Goal: Task Accomplishment & Management: Complete application form

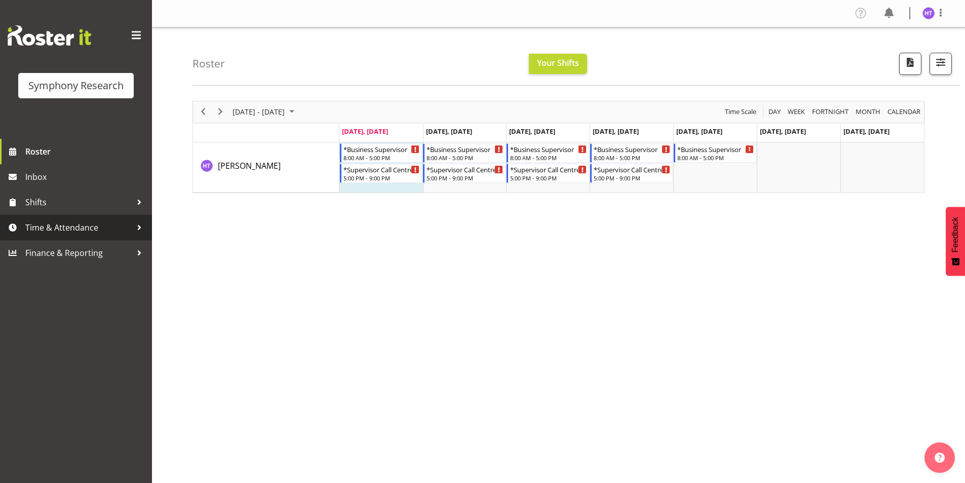
click at [52, 225] on span "Time & Attendance" at bounding box center [78, 227] width 106 height 15
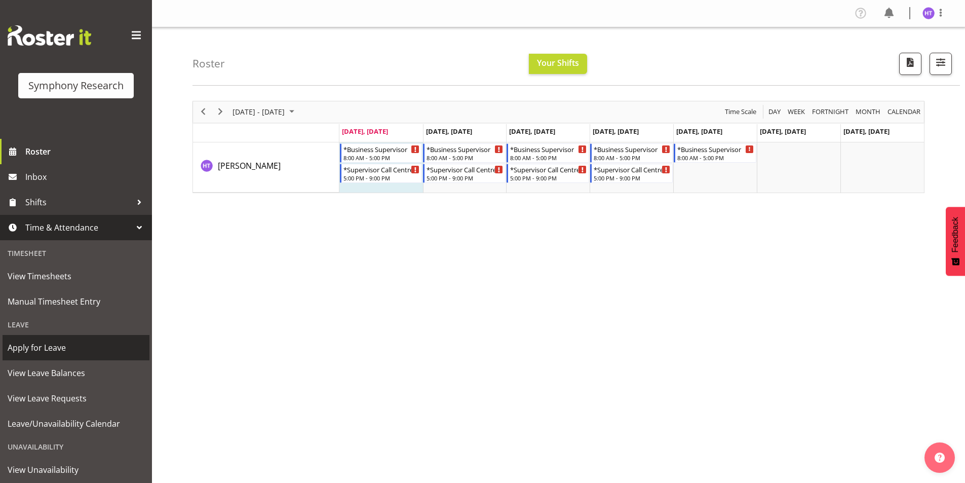
scroll to position [53, 0]
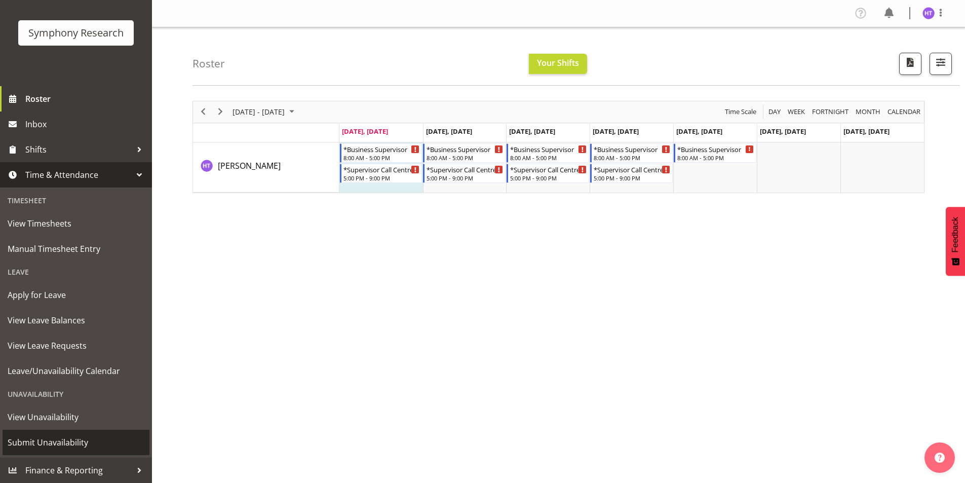
click at [58, 434] on link "Submit Unavailability" at bounding box center [76, 441] width 147 height 25
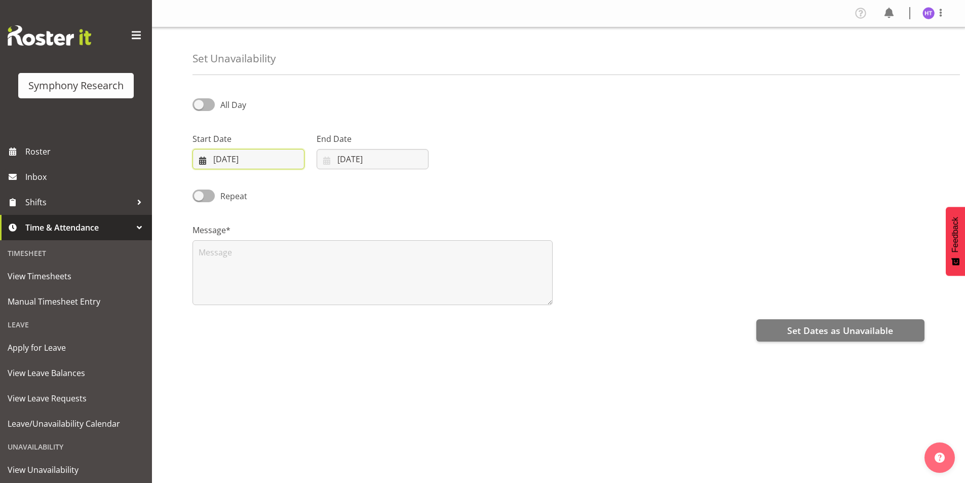
click at [223, 163] on input "[DATE]" at bounding box center [248, 159] width 112 height 20
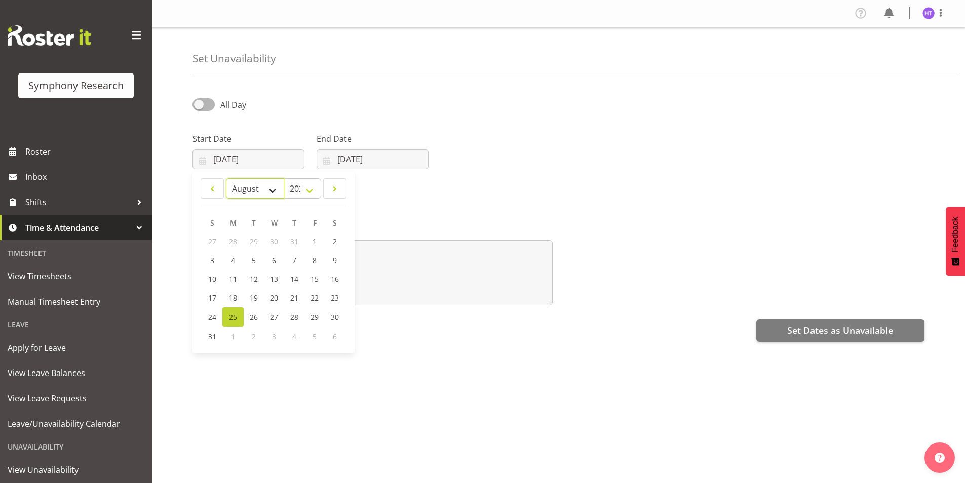
click at [273, 192] on select "January February March April May June July August September October November De…" at bounding box center [255, 188] width 58 height 20
select select "8"
click at [226, 178] on select "January February March April May June July August September October November De…" at bounding box center [255, 188] width 58 height 20
click at [339, 162] on input "[DATE]" at bounding box center [372, 159] width 112 height 20
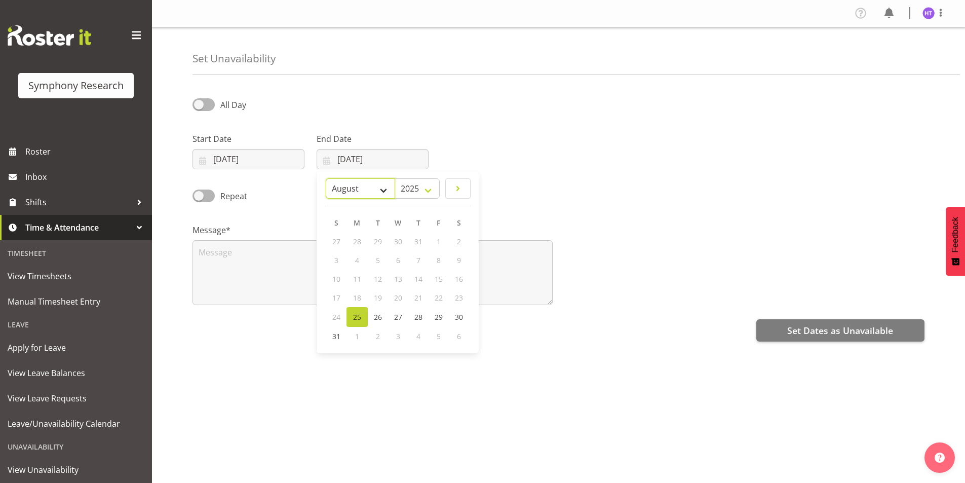
click at [382, 193] on select "January February March April May June July August September October November De…" at bounding box center [360, 188] width 69 height 20
select select "8"
click at [349, 178] on select "January February March April May June July August September October November De…" at bounding box center [360, 188] width 69 height 20
click at [224, 164] on input "[DATE]" at bounding box center [248, 159] width 112 height 20
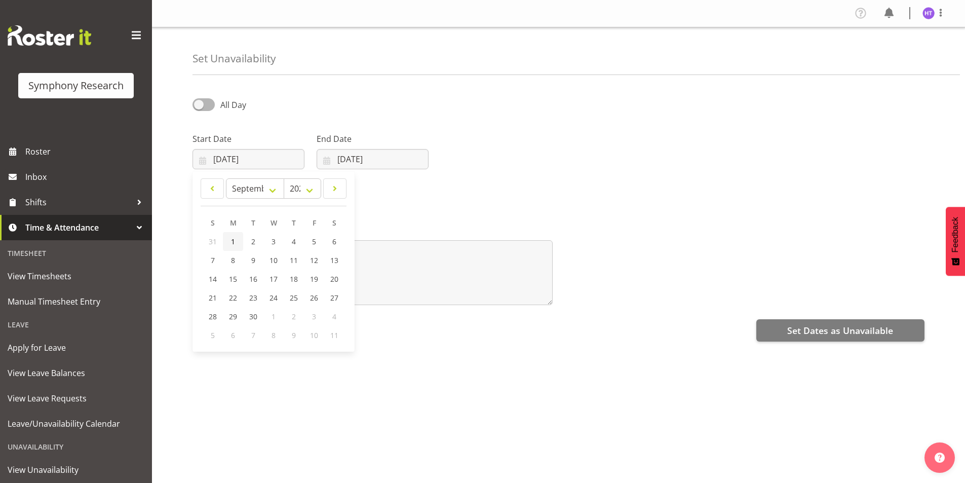
click at [236, 240] on link "1" at bounding box center [233, 241] width 20 height 19
type input "[DATE]"
click at [341, 159] on input "[DATE]" at bounding box center [372, 159] width 112 height 20
click at [355, 242] on span "1" at bounding box center [357, 241] width 4 height 10
type input "[DATE]"
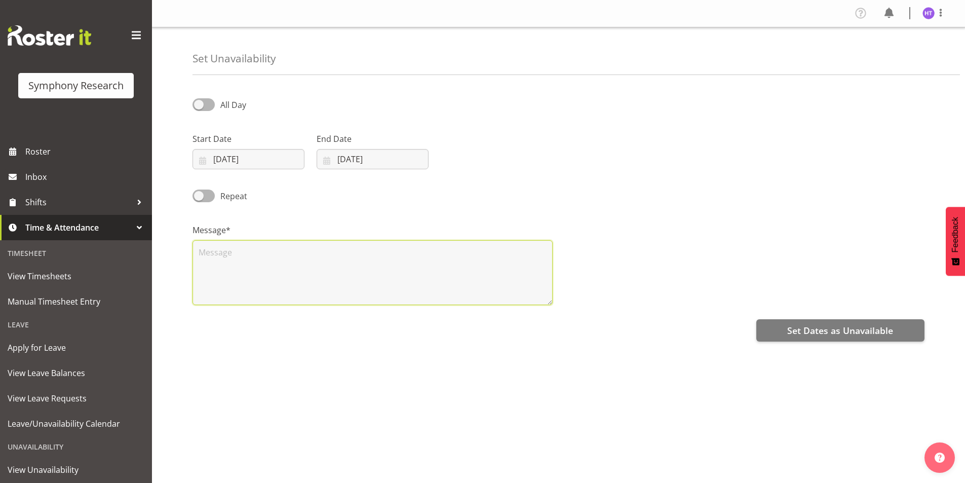
click at [244, 266] on textarea at bounding box center [372, 272] width 360 height 65
type textarea "gf"
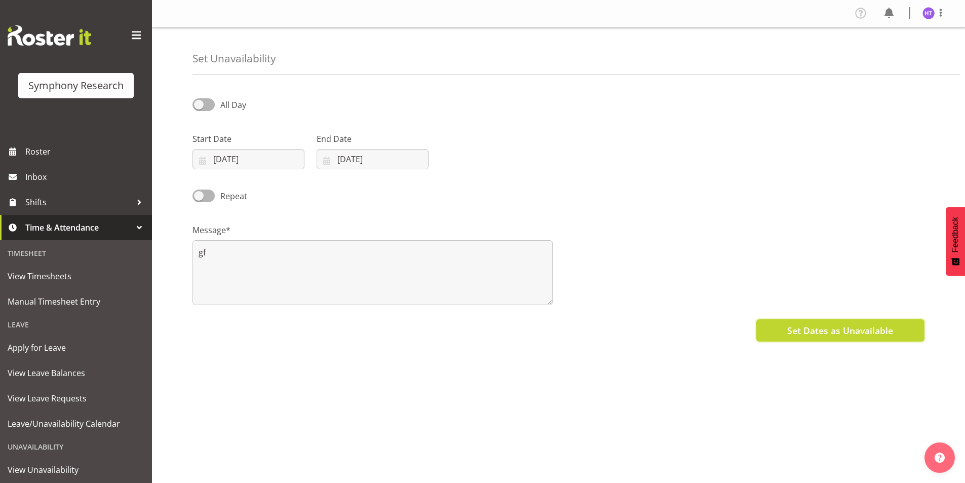
click at [780, 329] on button "Set Dates as Unavailable" at bounding box center [840, 330] width 168 height 22
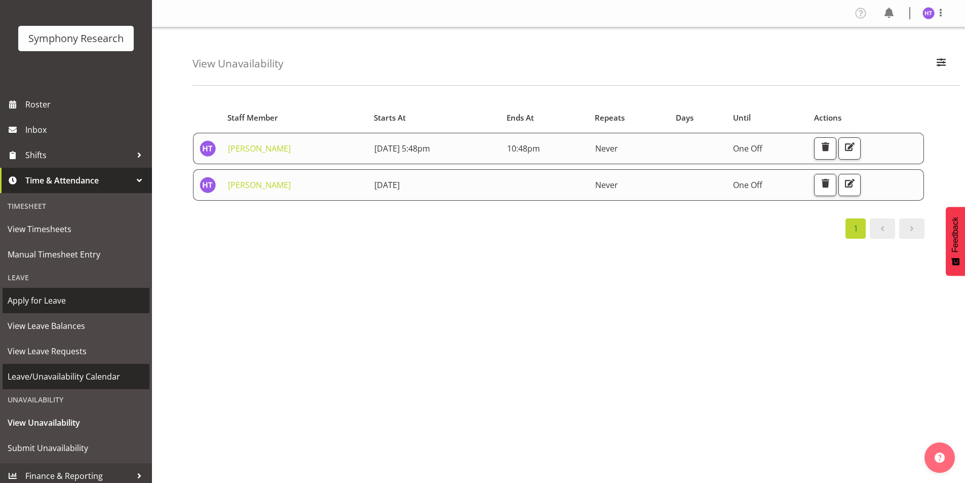
scroll to position [53, 0]
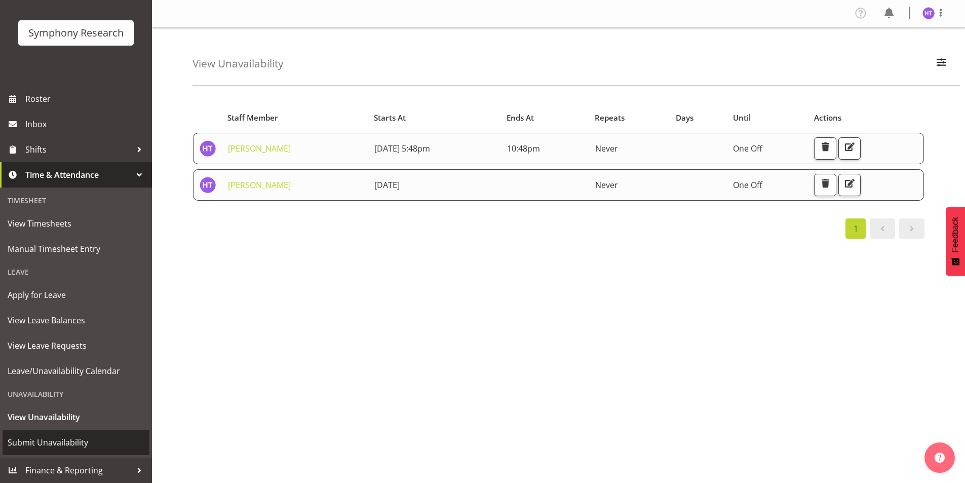
click at [61, 437] on span "Submit Unavailability" at bounding box center [76, 441] width 137 height 15
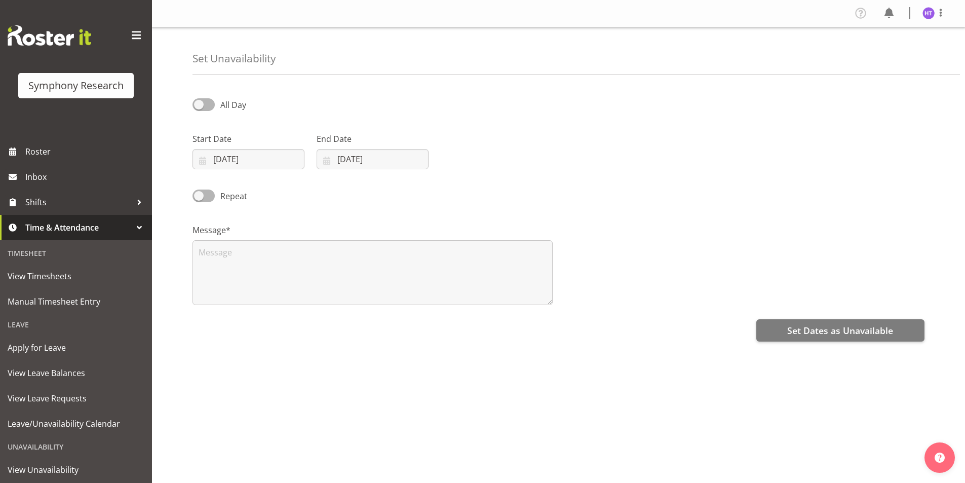
select select "7"
select select "2025"
click at [217, 159] on input "[DATE]" at bounding box center [248, 159] width 112 height 20
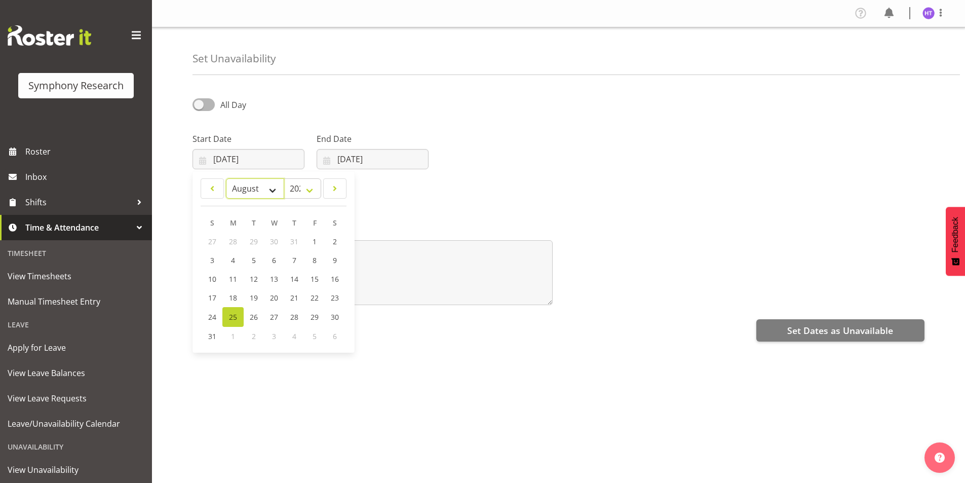
click at [258, 191] on select "January February March April May June July August September October November De…" at bounding box center [255, 188] width 58 height 20
select select "8"
click at [226, 178] on select "January February March April May June July August September October November De…" at bounding box center [255, 188] width 58 height 20
click at [308, 242] on link "5" at bounding box center [314, 241] width 20 height 19
type input "05/09/2025"
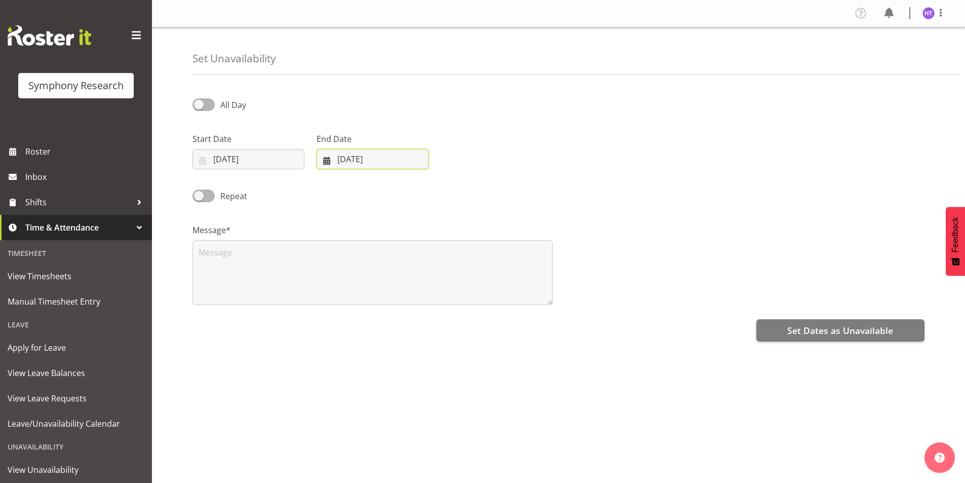
click at [344, 158] on input "[DATE]" at bounding box center [372, 159] width 112 height 20
click at [343, 198] on select "January February March April May June July August September October November De…" at bounding box center [360, 188] width 69 height 20
select select "8"
click at [326, 178] on select "January February March April May June July August September October November De…" at bounding box center [360, 188] width 69 height 20
click at [440, 240] on link "5" at bounding box center [438, 241] width 20 height 19
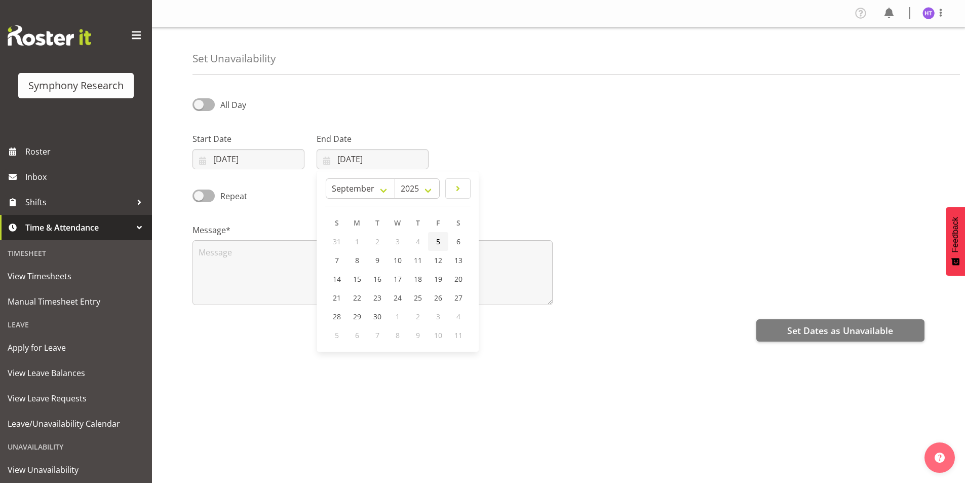
type input "05/09/2025"
click at [203, 105] on span at bounding box center [203, 104] width 22 height 13
click at [199, 105] on input "All Day" at bounding box center [195, 104] width 7 height 7
checkbox input "true"
select select "17"
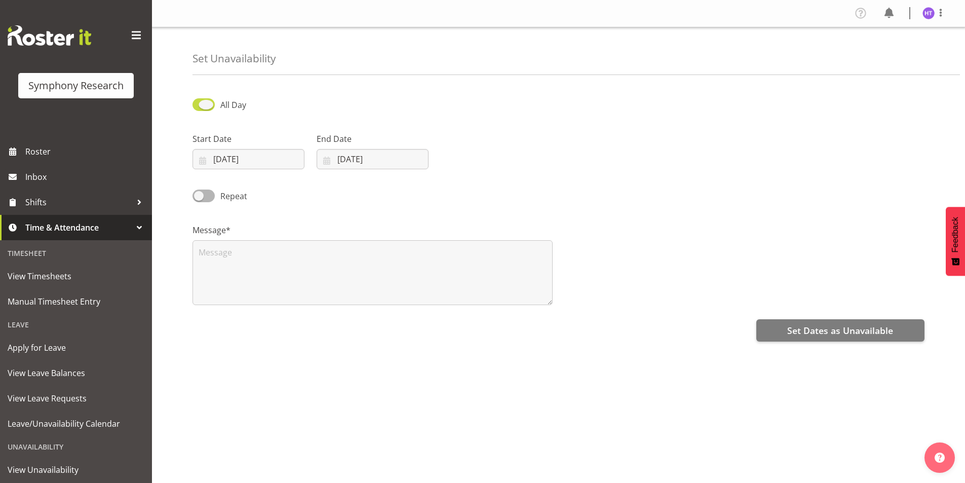
select select "35"
click at [597, 162] on input "17:35" at bounding box center [620, 159] width 112 height 20
click at [628, 188] on select "00 01 02 03 04 05 06 07 08 09 10 11 12 13 14 15 16 17 18 19 20 21 22 23" at bounding box center [633, 185] width 23 height 20
select select "21"
click at [622, 175] on select "00 01 02 03 04 05 06 07 08 09 10 11 12 13 14 15 16 17 18 19 20 21 22 23" at bounding box center [633, 185] width 23 height 20
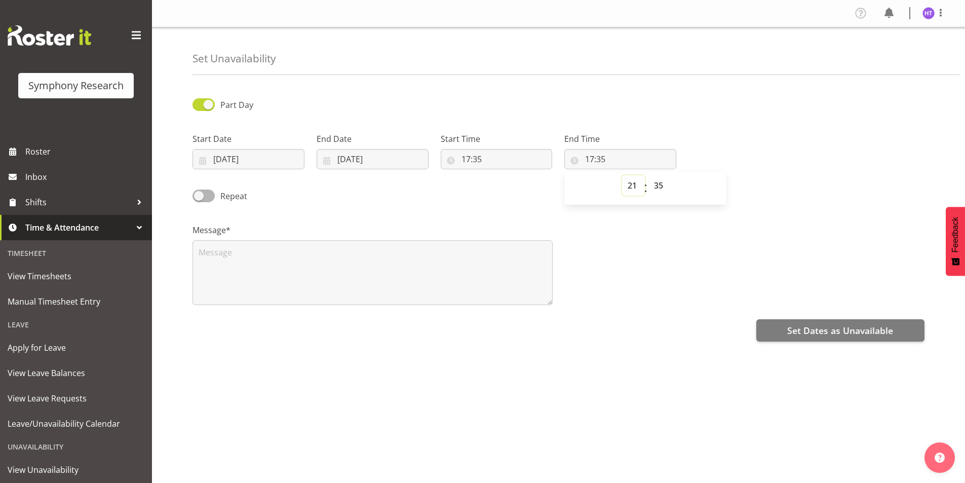
type input "21:35"
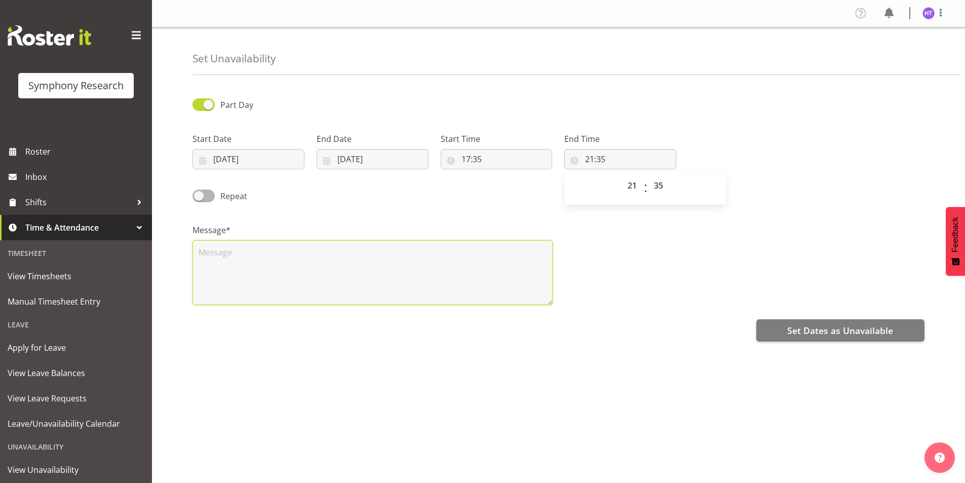
click at [511, 262] on textarea at bounding box center [372, 272] width 360 height 65
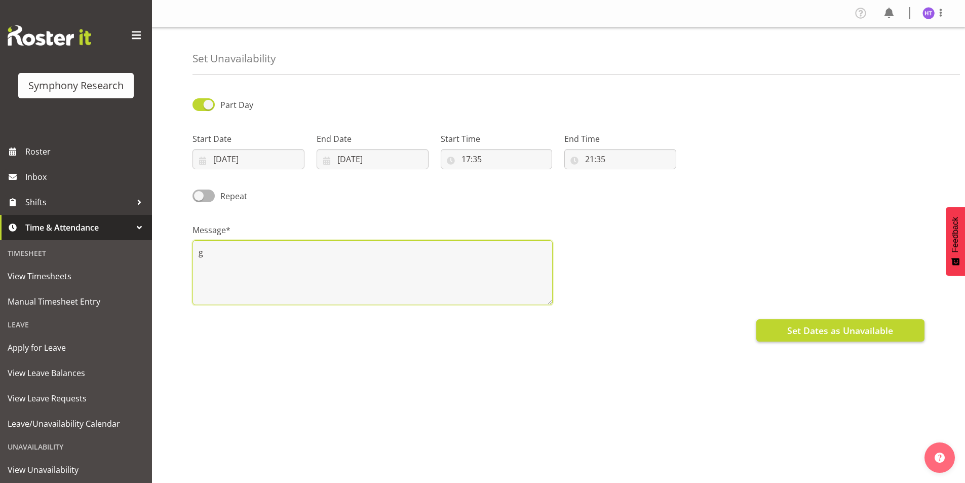
type textarea "g"
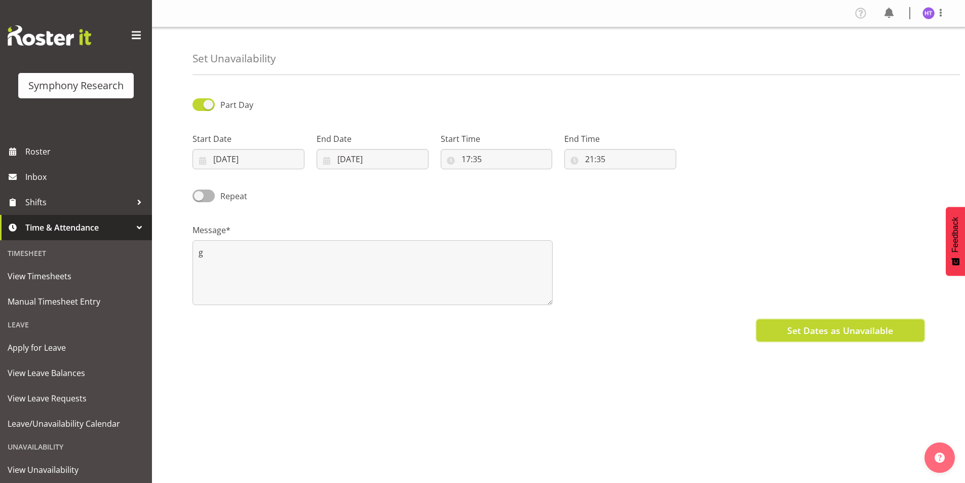
click at [825, 336] on span "Set Dates as Unavailable" at bounding box center [840, 330] width 106 height 13
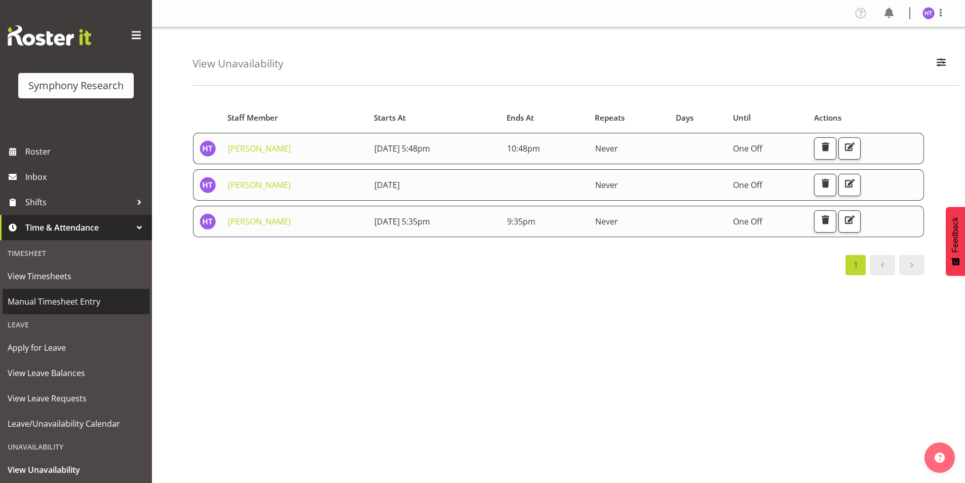
click at [62, 303] on span "Manual Timesheet Entry" at bounding box center [76, 301] width 137 height 15
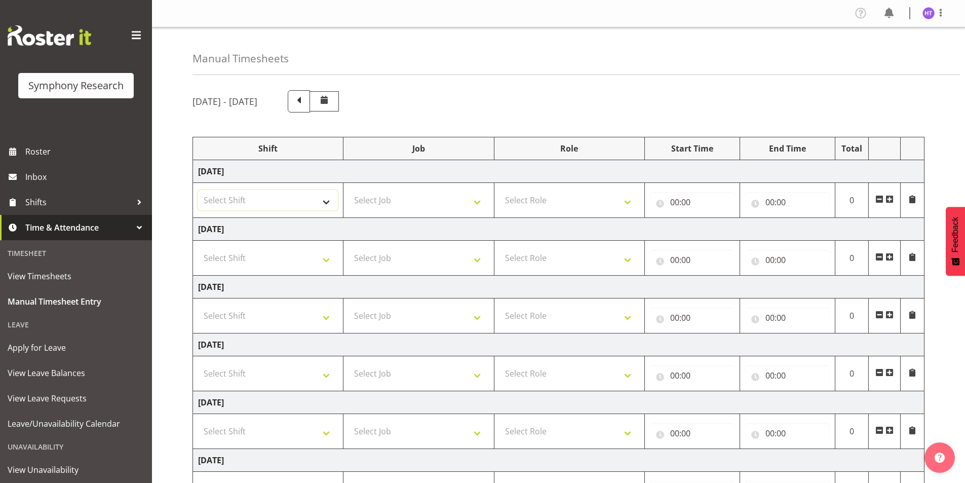
click at [233, 196] on select "Select Shift !!Weekend Residential (Roster IT Shift Label) *Business 9/10am ~ 4…" at bounding box center [268, 200] width 140 height 20
select select "1607"
click at [198, 190] on select "Select Shift !!Weekend Residential (Roster IT Shift Label) *Business 9/10am ~ 4…" at bounding box center [268, 200] width 140 height 20
click at [378, 206] on select "Select Job 550060 IF Admin 553492 World Poll Aus Wave 2 Main 2025 553493 World …" at bounding box center [418, 200] width 140 height 20
select select "9636"
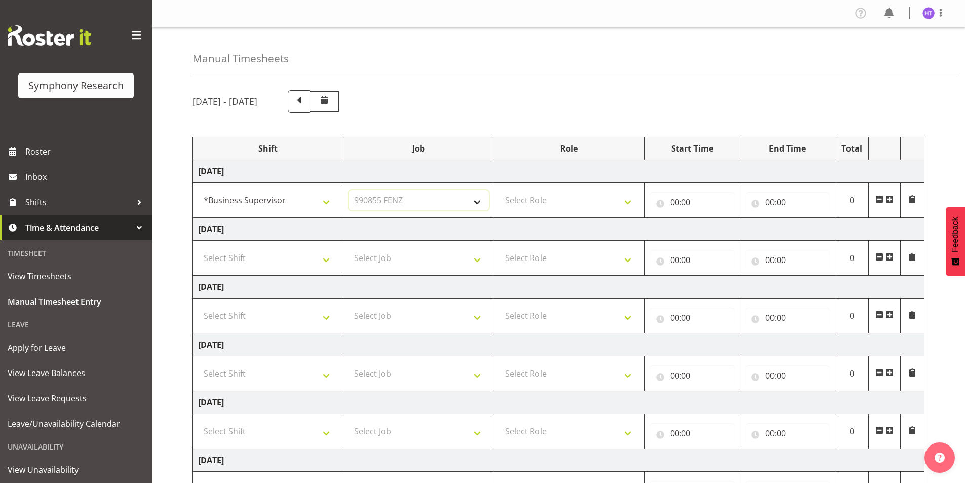
click at [348, 190] on select "Select Job 550060 IF Admin 553492 World Poll Aus Wave 2 Main 2025 553493 World …" at bounding box center [418, 200] width 140 height 20
click at [555, 203] on select "Select Role Interviewing Briefing Supervisor" at bounding box center [569, 200] width 140 height 20
select select "47"
click at [499, 190] on select "Select Role Interviewing Briefing Supervisor" at bounding box center [569, 200] width 140 height 20
click at [675, 199] on input "00:00" at bounding box center [692, 202] width 85 height 20
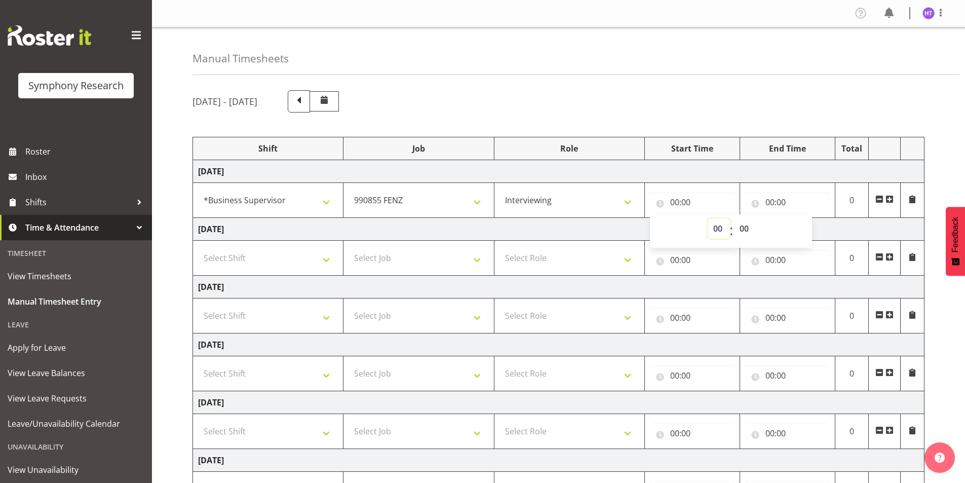
click at [718, 228] on select "00 01 02 03 04 05 06 07 08 09 10 11 12 13 14 15 16 17 18 19 20 21 22 23" at bounding box center [718, 228] width 23 height 20
select select "12"
click at [707, 218] on select "00 01 02 03 04 05 06 07 08 09 10 11 12 13 14 15 16 17 18 19 20 21 22 23" at bounding box center [718, 228] width 23 height 20
type input "12:00"
click at [741, 227] on select "00 01 02 03 04 05 06 07 08 09 10 11 12 13 14 15 16 17 18 19 20 21 22 23 24 25 2…" at bounding box center [745, 228] width 23 height 20
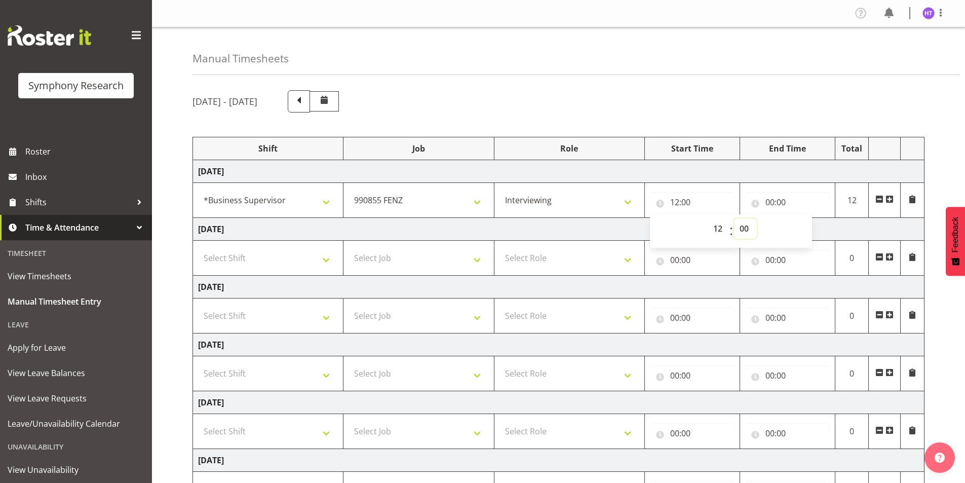
select select "45"
click at [734, 218] on select "00 01 02 03 04 05 06 07 08 09 10 11 12 13 14 15 16 17 18 19 20 21 22 23 24 25 2…" at bounding box center [745, 228] width 23 height 20
type input "12:45"
click at [771, 199] on input "00:00" at bounding box center [787, 202] width 85 height 20
click at [811, 227] on select "00 01 02 03 04 05 06 07 08 09 10 11 12 13 14 15 16 17 18 19 20 21 22 23" at bounding box center [814, 228] width 23 height 20
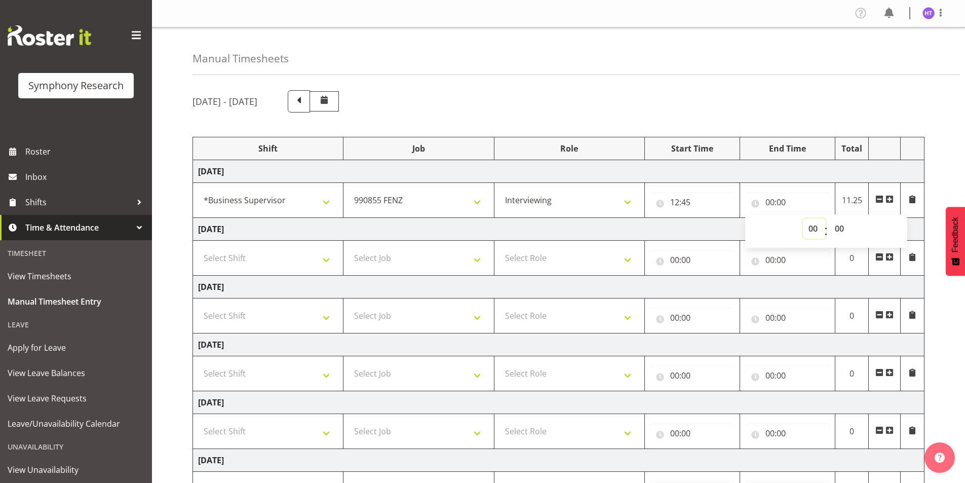
select select "13"
click at [803, 218] on select "00 01 02 03 04 05 06 07 08 09 10 11 12 13 14 15 16 17 18 19 20 21 22 23" at bounding box center [814, 228] width 23 height 20
type input "13:00"
click at [841, 227] on select "00 01 02 03 04 05 06 07 08 09 10 11 12 13 14 15 16 17 18 19 20 21 22 23 24 25 2…" at bounding box center [840, 228] width 23 height 20
select select "25"
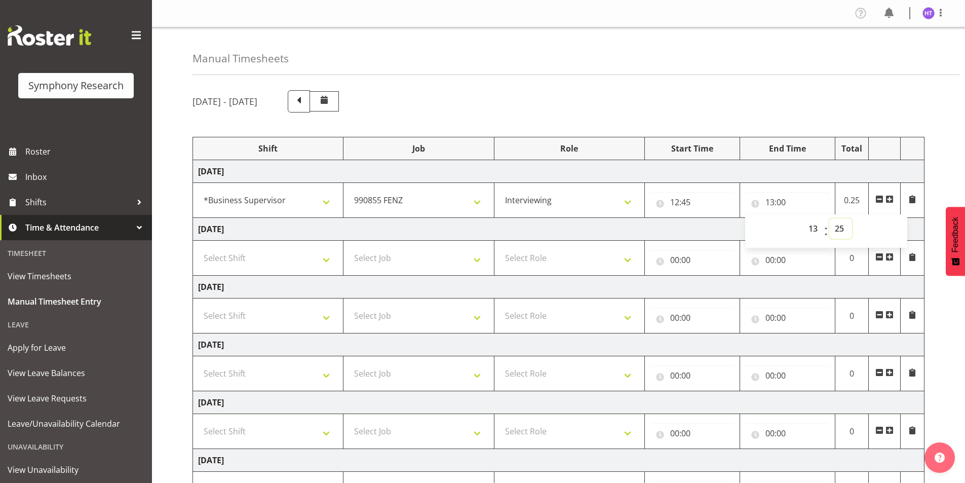
click at [829, 218] on select "00 01 02 03 04 05 06 07 08 09 10 11 12 13 14 15 16 17 18 19 20 21 22 23 24 25 2…" at bounding box center [840, 228] width 23 height 20
type input "13:25"
click at [888, 199] on span at bounding box center [889, 199] width 8 height 8
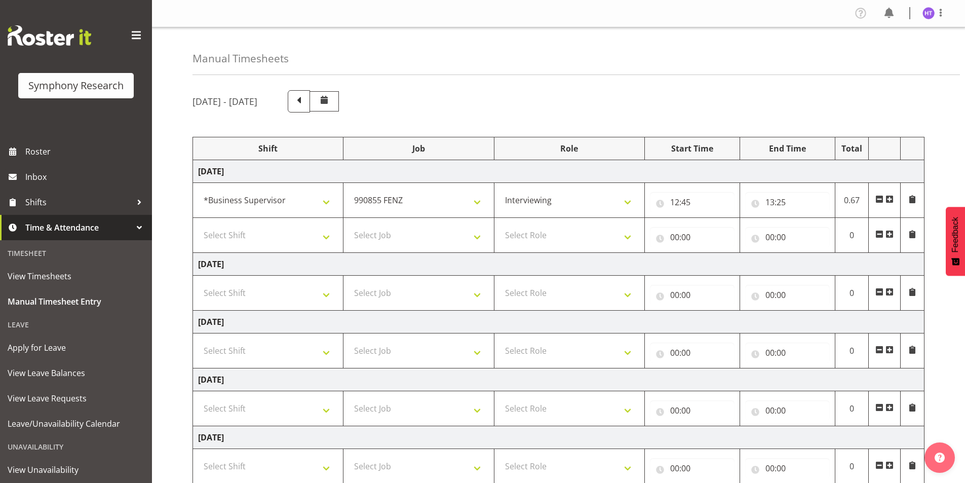
click at [247, 248] on td "Select Shift !!Weekend Residential (Roster IT Shift Label) *Business 9/10am ~ 4…" at bounding box center [268, 235] width 150 height 35
click at [248, 246] on td "Select Shift !!Weekend Residential (Roster IT Shift Label) *Business 9/10am ~ 4…" at bounding box center [268, 235] width 150 height 35
click at [264, 232] on select "Select Shift !!Weekend Residential (Roster IT Shift Label) *Business 9/10am ~ 4…" at bounding box center [268, 235] width 140 height 20
select select "57511"
click at [198, 225] on select "Select Shift !!Weekend Residential (Roster IT Shift Label) *Business 9/10am ~ 4…" at bounding box center [268, 235] width 140 height 20
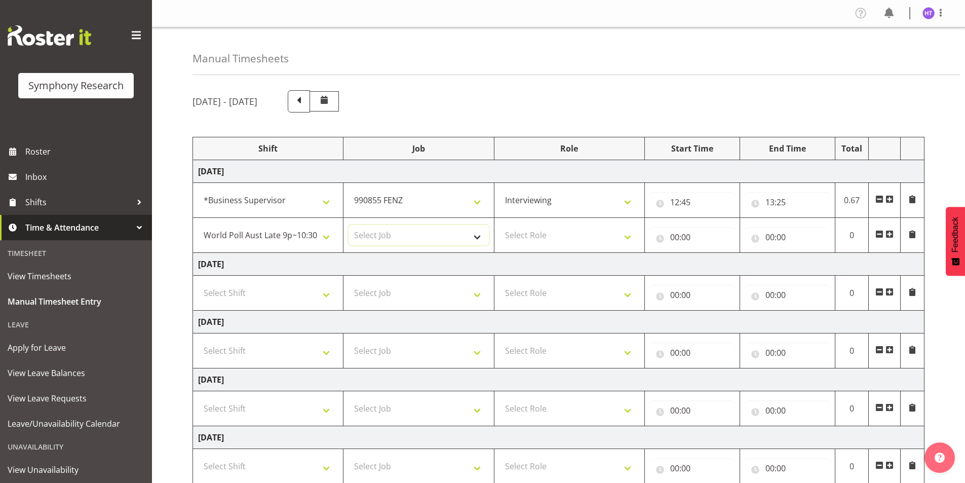
click at [384, 229] on select "Select Job 550060 IF Admin 553492 World Poll Aus Wave 2 Main 2025 553493 World …" at bounding box center [418, 235] width 140 height 20
select select "10527"
click at [348, 225] on select "Select Job 550060 IF Admin 553492 World Poll Aus Wave 2 Main 2025 553493 World …" at bounding box center [418, 235] width 140 height 20
click at [540, 228] on select "Select Role Interviewing Briefing Supervisor" at bounding box center [569, 235] width 140 height 20
select select "45"
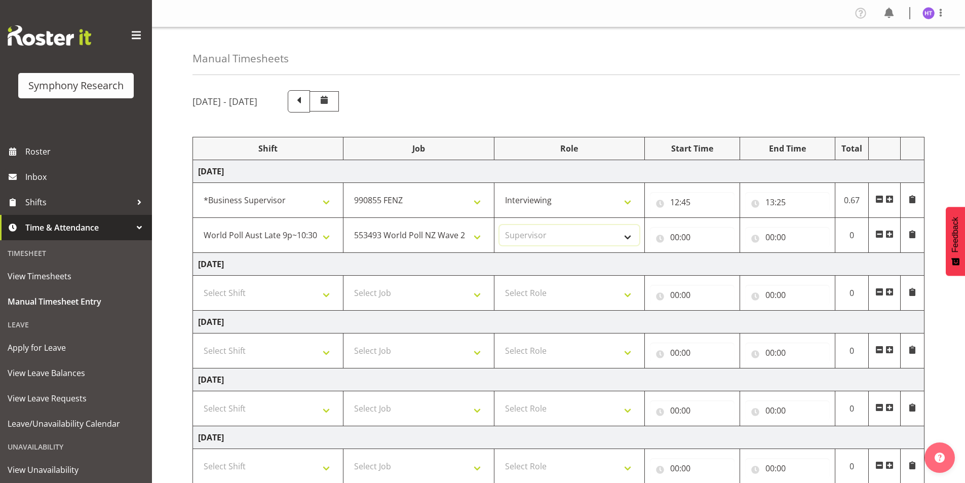
click at [499, 225] on select "Select Role Interviewing Briefing Supervisor" at bounding box center [569, 235] width 140 height 20
click at [677, 235] on input "00:00" at bounding box center [692, 237] width 85 height 20
click at [714, 263] on select "00 01 02 03 04 05 06 07 08 09 10 11 12 13 14 15 16 17 18 19 20 21 22 23" at bounding box center [718, 263] width 23 height 20
select select "13"
click at [707, 253] on select "00 01 02 03 04 05 06 07 08 09 10 11 12 13 14 15 16 17 18 19 20 21 22 23" at bounding box center [718, 263] width 23 height 20
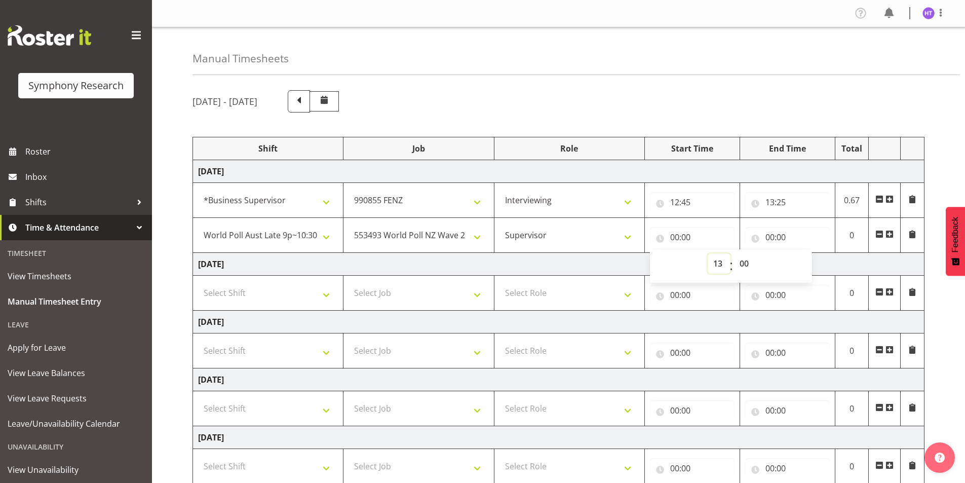
type input "13:00"
click at [747, 263] on select "00 01 02 03 04 05 06 07 08 09 10 11 12 13 14 15 16 17 18 19 20 21 22 23 24 25 2…" at bounding box center [745, 263] width 23 height 20
select select "25"
click at [734, 253] on select "00 01 02 03 04 05 06 07 08 09 10 11 12 13 14 15 16 17 18 19 20 21 22 23 24 25 2…" at bounding box center [745, 263] width 23 height 20
type input "13:25"
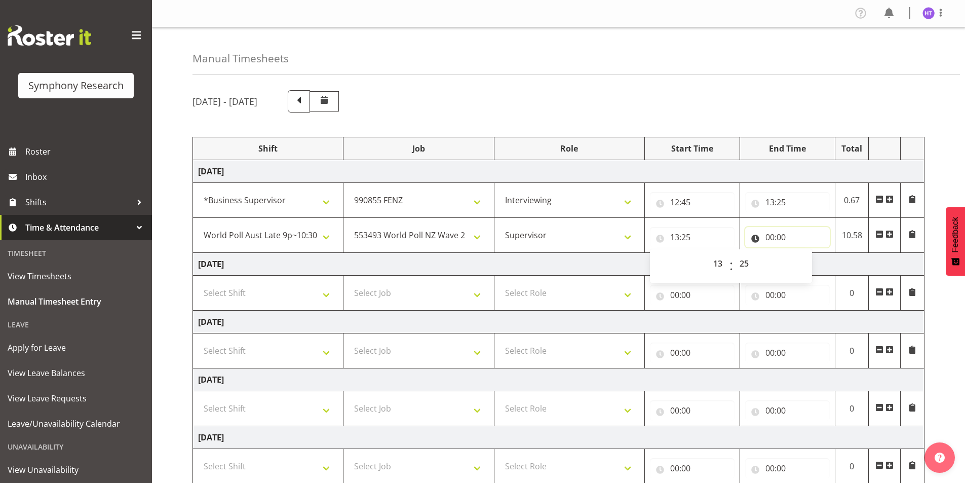
click at [771, 237] on input "00:00" at bounding box center [787, 237] width 85 height 20
click at [813, 267] on select "00 01 02 03 04 05 06 07 08 09 10 11 12 13 14 15 16 17 18 19 20 21 22 23" at bounding box center [814, 263] width 23 height 20
select select "13"
click at [803, 253] on select "00 01 02 03 04 05 06 07 08 09 10 11 12 13 14 15 16 17 18 19 20 21 22 23" at bounding box center [814, 263] width 23 height 20
type input "13:00"
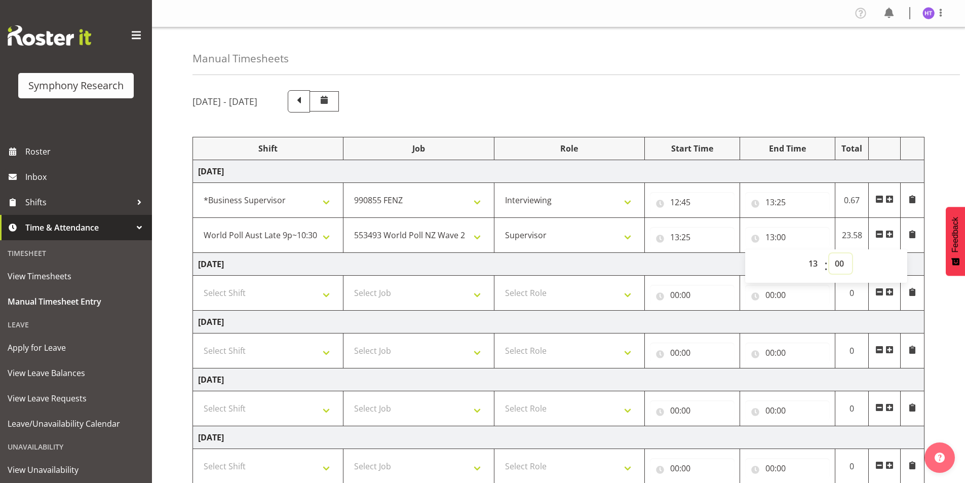
click at [840, 262] on select "00 01 02 03 04 05 06 07 08 09 10 11 12 13 14 15 16 17 18 19 20 21 22 23 24 25 2…" at bounding box center [840, 263] width 23 height 20
select select "30"
click at [829, 253] on select "00 01 02 03 04 05 06 07 08 09 10 11 12 13 14 15 16 17 18 19 20 21 22 23 24 25 2…" at bounding box center [840, 263] width 23 height 20
type input "13:30"
click at [937, 125] on div "August 25th - August 31st 2025 Shift Job Role Start Time End Time Total Monday …" at bounding box center [578, 369] width 772 height 573
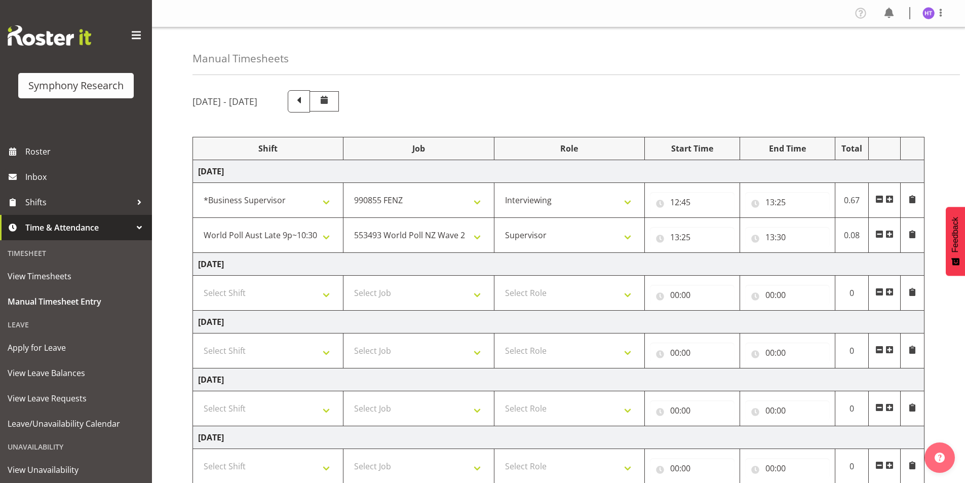
click at [892, 235] on span at bounding box center [889, 234] width 8 height 8
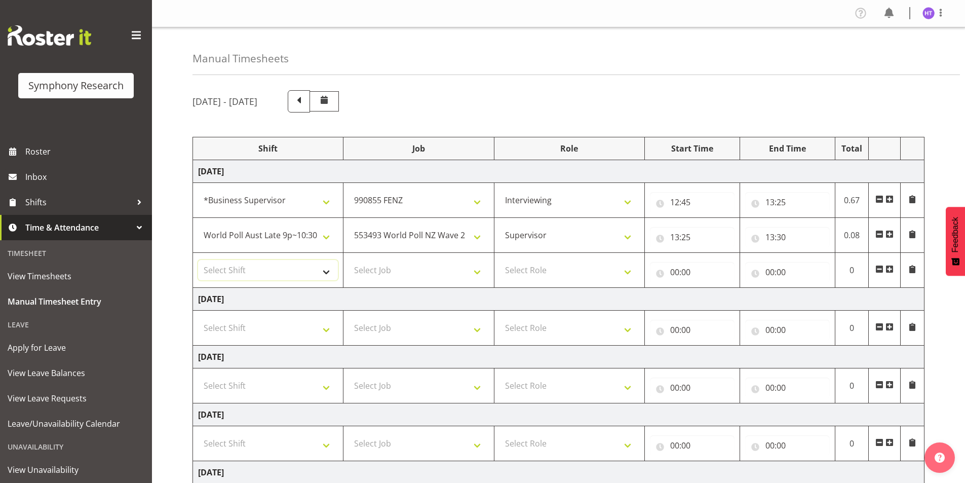
click at [236, 269] on select "Select Shift !!Weekend Residential (Roster IT Shift Label) *Business 9/10am ~ 4…" at bounding box center [268, 270] width 140 height 20
select select "41604"
click at [198, 260] on select "Select Shift !!Weekend Residential (Roster IT Shift Label) *Business 9/10am ~ 4…" at bounding box center [268, 270] width 140 height 20
click at [387, 268] on select "Select Job 550060 IF Admin 553492 World Poll Aus Wave 2 Main 2025 553493 World …" at bounding box center [418, 270] width 140 height 20
select select "10499"
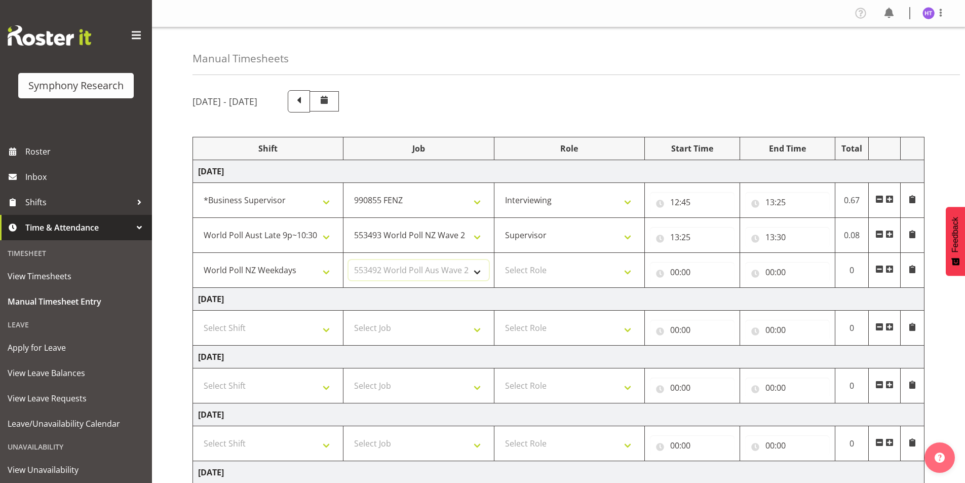
click at [348, 260] on select "Select Job 550060 IF Admin 553492 World Poll Aus Wave 2 Main 2025 553493 World …" at bounding box center [418, 270] width 140 height 20
click at [543, 268] on select "Select Role Interviewing Briefing Supervisor" at bounding box center [569, 270] width 140 height 20
select select "45"
click at [499, 260] on select "Select Role Interviewing Briefing Supervisor" at bounding box center [569, 270] width 140 height 20
click at [676, 272] on input "00:00" at bounding box center [692, 272] width 85 height 20
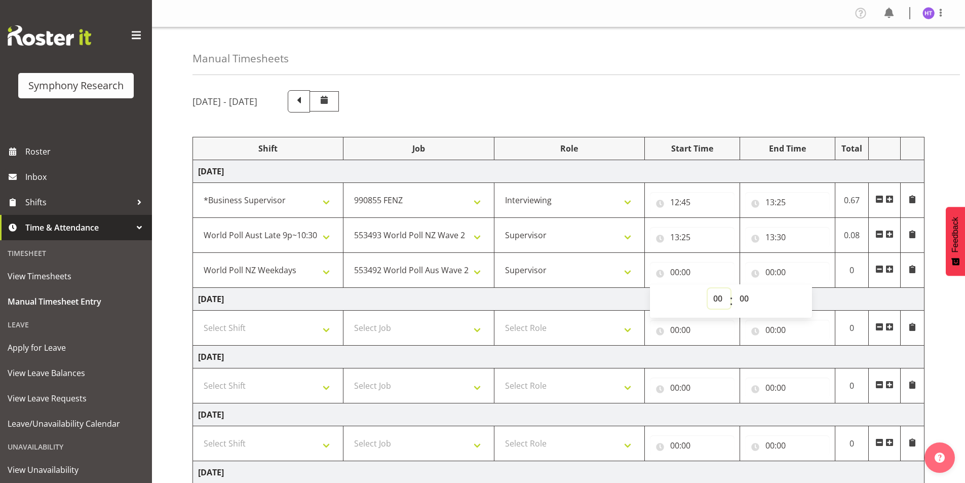
click at [714, 299] on select "00 01 02 03 04 05 06 07 08 09 10 11 12 13 14 15 16 17 18 19 20 21 22 23" at bounding box center [718, 298] width 23 height 20
select select "13"
click at [707, 288] on select "00 01 02 03 04 05 06 07 08 09 10 11 12 13 14 15 16 17 18 19 20 21 22 23" at bounding box center [718, 298] width 23 height 20
type input "13:00"
click at [748, 294] on select "00 01 02 03 04 05 06 07 08 09 10 11 12 13 14 15 16 17 18 19 20 21 22 23 24 25 2…" at bounding box center [745, 298] width 23 height 20
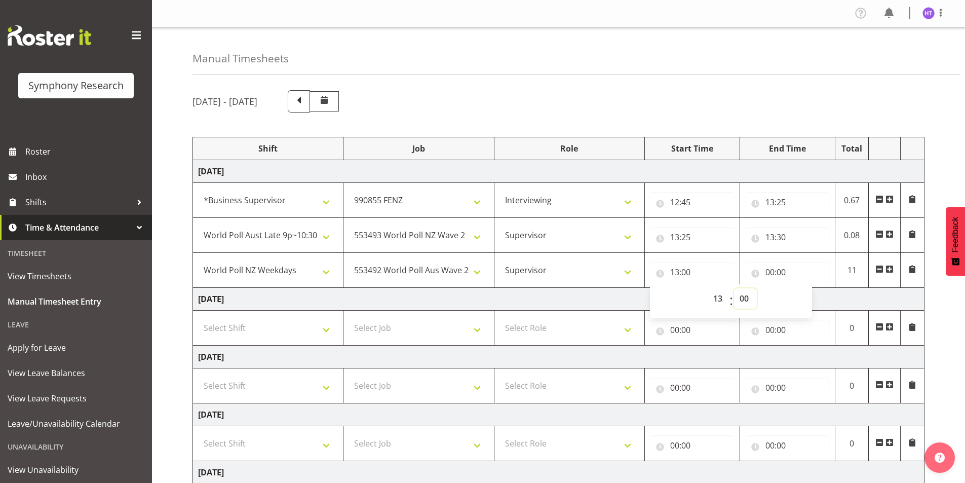
select select "30"
click at [734, 288] on select "00 01 02 03 04 05 06 07 08 09 10 11 12 13 14 15 16 17 18 19 20 21 22 23 24 25 2…" at bounding box center [745, 298] width 23 height 20
type input "13:30"
click at [773, 272] on input "00:00" at bounding box center [787, 272] width 85 height 20
click at [809, 293] on select "00 01 02 03 04 05 06 07 08 09 10 11 12 13 14 15 16 17 18 19 20 21 22 23" at bounding box center [814, 298] width 23 height 20
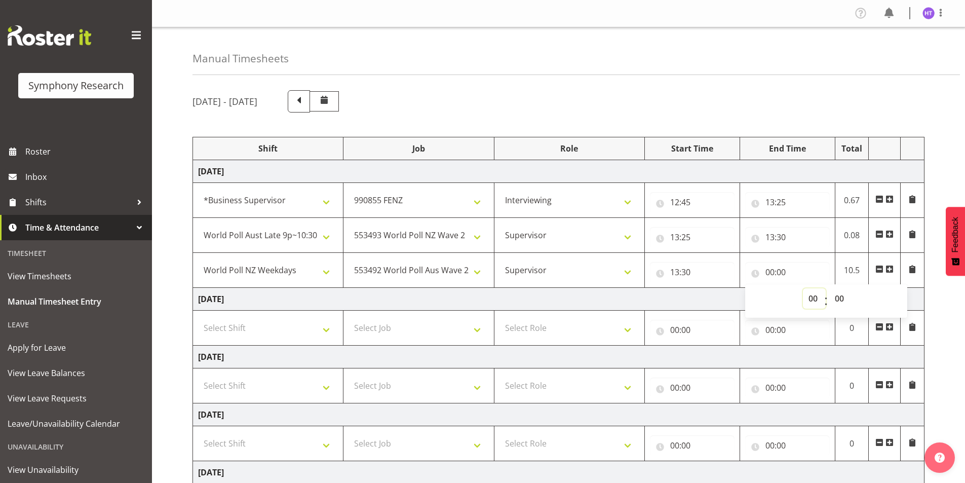
select select "15"
click at [803, 288] on select "00 01 02 03 04 05 06 07 08 09 10 11 12 13 14 15 16 17 18 19 20 21 22 23" at bounding box center [814, 298] width 23 height 20
type input "15:00"
click at [836, 294] on select "00 01 02 03 04 05 06 07 08 09 10 11 12 13 14 15 16 17 18 19 20 21 22 23 24 25 2…" at bounding box center [840, 298] width 23 height 20
select select "35"
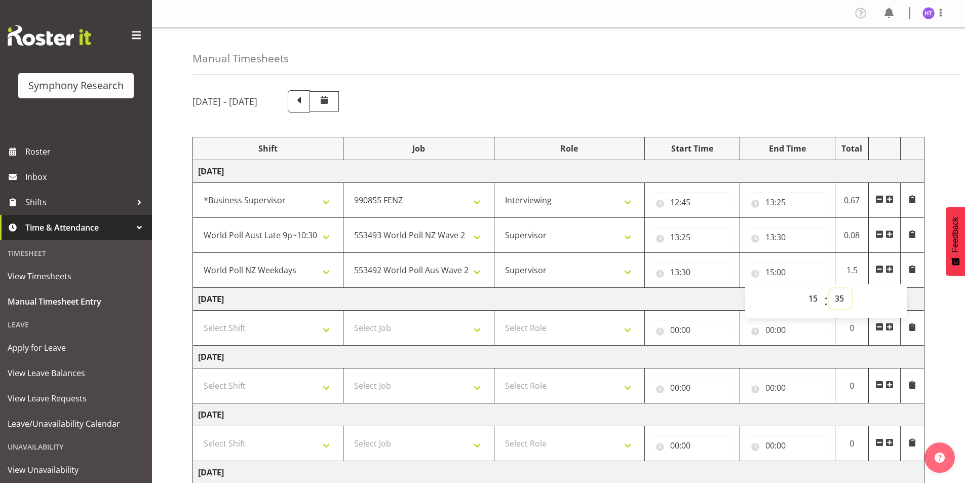
click at [829, 288] on select "00 01 02 03 04 05 06 07 08 09 10 11 12 13 14 15 16 17 18 19 20 21 22 23 24 25 2…" at bounding box center [840, 298] width 23 height 20
type input "15:35"
click at [889, 270] on span at bounding box center [889, 269] width 8 height 8
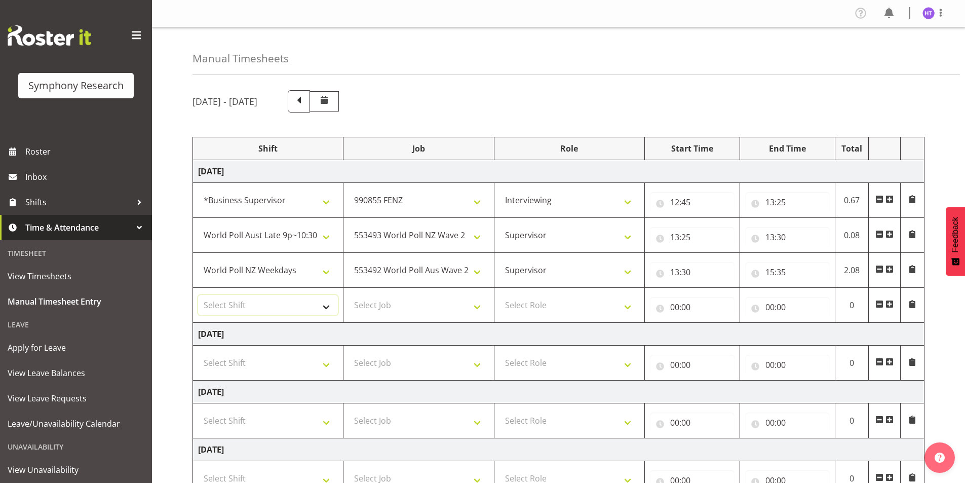
click at [244, 304] on select "Select Shift !!Weekend Residential (Roster IT Shift Label) *Business 9/10am ~ 4…" at bounding box center [268, 305] width 140 height 20
select select "103"
click at [198, 295] on select "Select Shift !!Weekend Residential (Roster IT Shift Label) *Business 9/10am ~ 4…" at bounding box center [268, 305] width 140 height 20
click at [403, 307] on select "Select Job 550060 IF Admin 553492 World Poll Aus Wave 2 Main 2025 553493 World …" at bounding box center [418, 305] width 140 height 20
select select "10242"
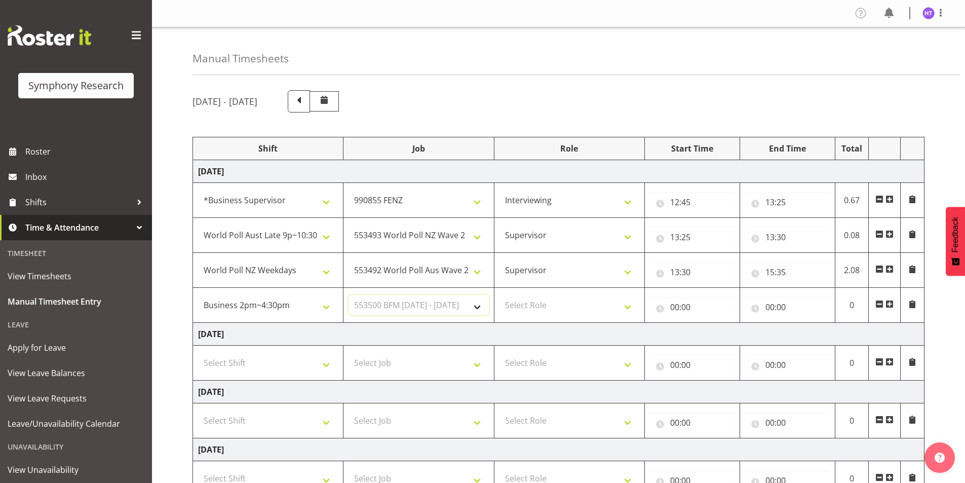
click at [348, 295] on select "Select Job 550060 IF Admin 553492 World Poll Aus Wave 2 Main 2025 553493 World …" at bounding box center [418, 305] width 140 height 20
click at [537, 304] on select "Select Role Interviewing Briefing Supervisor" at bounding box center [569, 305] width 140 height 20
select select "45"
click at [499, 295] on select "Select Role Interviewing Briefing Supervisor" at bounding box center [569, 305] width 140 height 20
click at [674, 310] on input "00:00" at bounding box center [692, 307] width 85 height 20
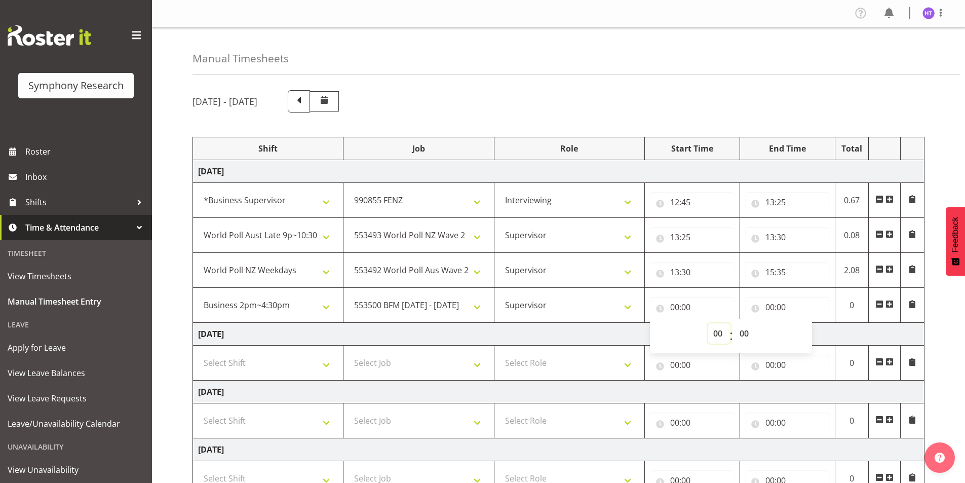
click at [716, 332] on select "00 01 02 03 04 05 06 07 08 09 10 11 12 13 14 15 16 17 18 19 20 21 22 23" at bounding box center [718, 333] width 23 height 20
select select "15"
click at [707, 323] on select "00 01 02 03 04 05 06 07 08 09 10 11 12 13 14 15 16 17 18 19 20 21 22 23" at bounding box center [718, 333] width 23 height 20
type input "15:00"
click at [742, 332] on select "00 01 02 03 04 05 06 07 08 09 10 11 12 13 14 15 16 17 18 19 20 21 22 23 24 25 2…" at bounding box center [745, 333] width 23 height 20
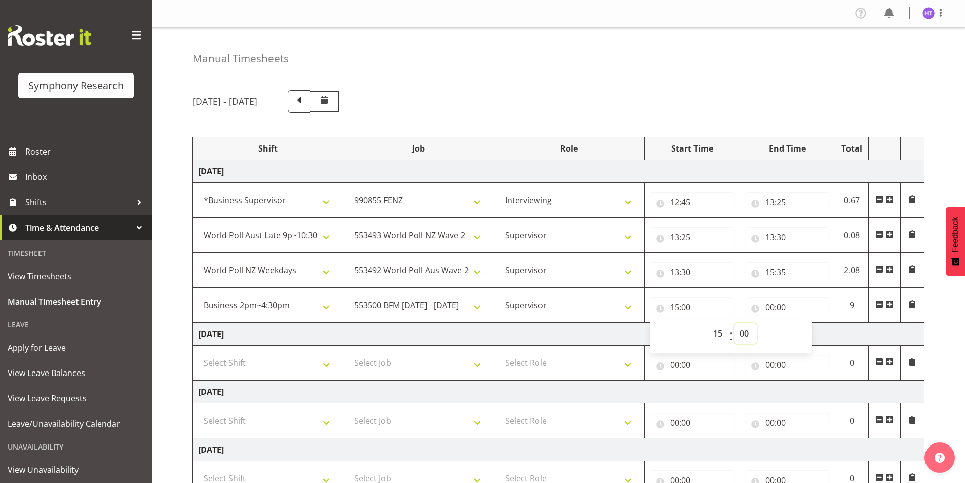
select select "35"
click at [734, 323] on select "00 01 02 03 04 05 06 07 08 09 10 11 12 13 14 15 16 17 18 19 20 21 22 23 24 25 2…" at bounding box center [745, 333] width 23 height 20
type input "15:35"
click at [771, 308] on input "00:00" at bounding box center [787, 307] width 85 height 20
click at [810, 336] on select "00 01 02 03 04 05 06 07 08 09 10 11 12 13 14 15 16 17 18 19 20 21 22 23" at bounding box center [814, 333] width 23 height 20
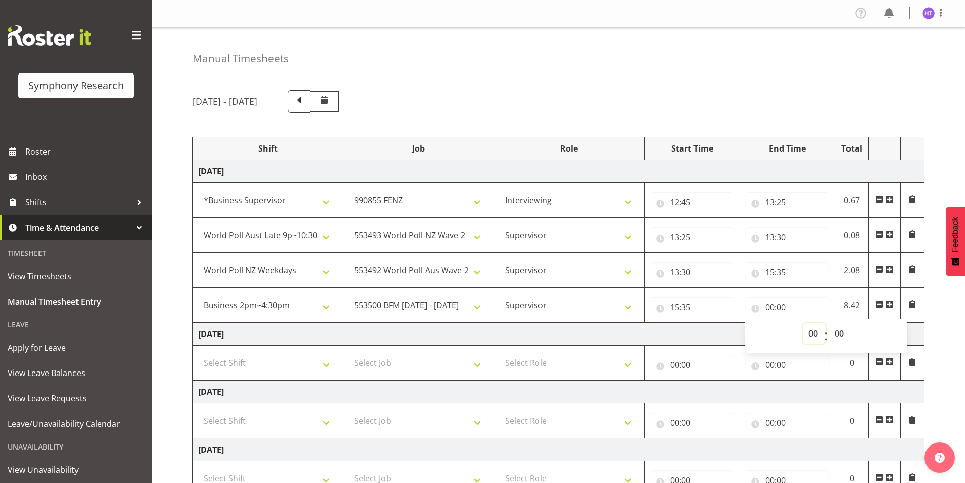
select select "15"
click at [803, 323] on select "00 01 02 03 04 05 06 07 08 09 10 11 12 13 14 15 16 17 18 19 20 21 22 23" at bounding box center [814, 333] width 23 height 20
type input "15:00"
click at [841, 331] on select "00 01 02 03 04 05 06 07 08 09 10 11 12 13 14 15 16 17 18 19 20 21 22 23 24 25 2…" at bounding box center [840, 333] width 23 height 20
select select "45"
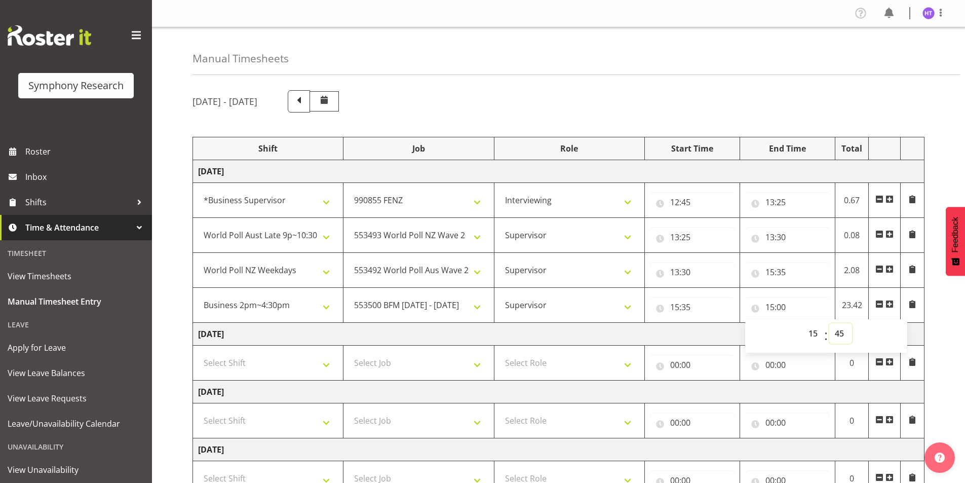
click at [829, 323] on select "00 01 02 03 04 05 06 07 08 09 10 11 12 13 14 15 16 17 18 19 20 21 22 23 24 25 2…" at bounding box center [840, 333] width 23 height 20
type input "15:45"
click at [888, 300] on span at bounding box center [889, 304] width 8 height 8
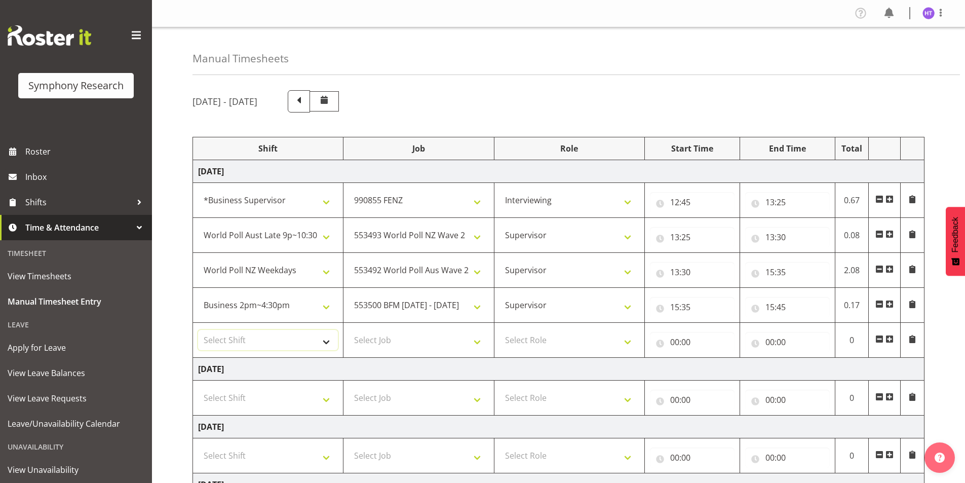
click at [228, 343] on select "Select Shift !!Weekend Residential (Roster IT Shift Label) *Business 9/10am ~ 4…" at bounding box center [268, 340] width 140 height 20
select select "11547"
click at [198, 330] on select "Select Shift !!Weekend Residential (Roster IT Shift Label) *Business 9/10am ~ 4…" at bounding box center [268, 340] width 140 height 20
click at [400, 341] on select "Select Job 550060 IF Admin 553492 World Poll Aus Wave 2 Main 2025 553493 World …" at bounding box center [418, 340] width 140 height 20
select select "10499"
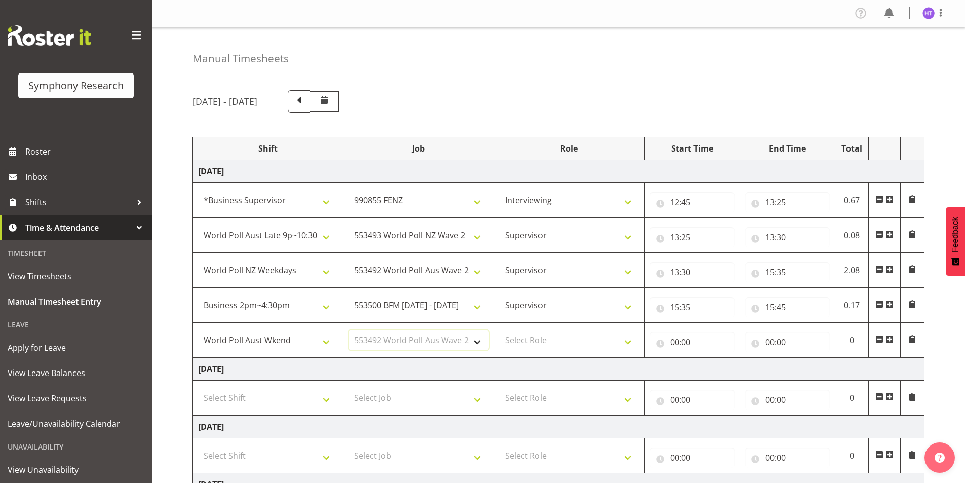
click at [348, 330] on select "Select Job 550060 IF Admin 553492 World Poll Aus Wave 2 Main 2025 553493 World …" at bounding box center [418, 340] width 140 height 20
click at [540, 331] on select "Select Role Interviewing Briefing Supervisor" at bounding box center [569, 340] width 140 height 20
select select "45"
click at [499, 330] on select "Select Role Interviewing Briefing Supervisor" at bounding box center [569, 340] width 140 height 20
click at [674, 339] on input "00:00" at bounding box center [692, 342] width 85 height 20
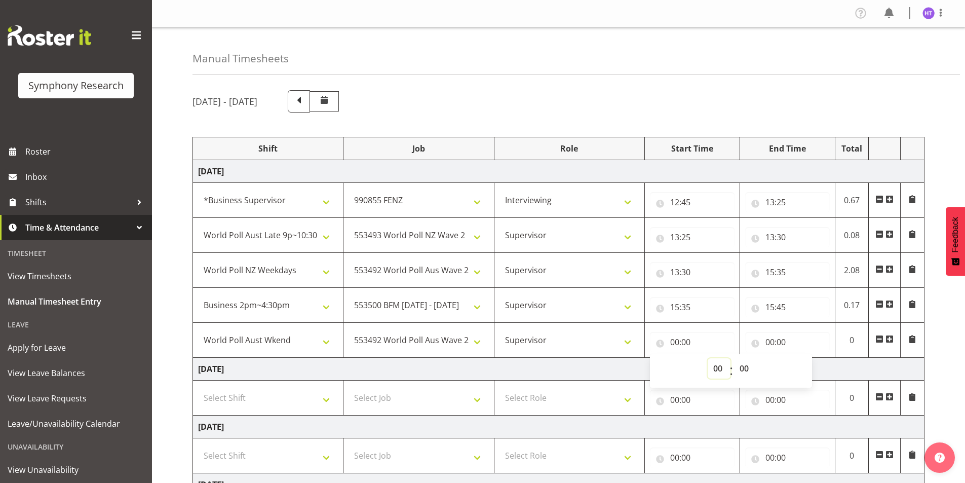
click at [713, 367] on select "00 01 02 03 04 05 06 07 08 09 10 11 12 13 14 15 16 17 18 19 20 21 22 23" at bounding box center [718, 368] width 23 height 20
select select "15"
click at [707, 358] on select "00 01 02 03 04 05 06 07 08 09 10 11 12 13 14 15 16 17 18 19 20 21 22 23" at bounding box center [718, 368] width 23 height 20
type input "15:00"
click at [741, 367] on select "00 01 02 03 04 05 06 07 08 09 10 11 12 13 14 15 16 17 18 19 20 21 22 23 24 25 2…" at bounding box center [745, 368] width 23 height 20
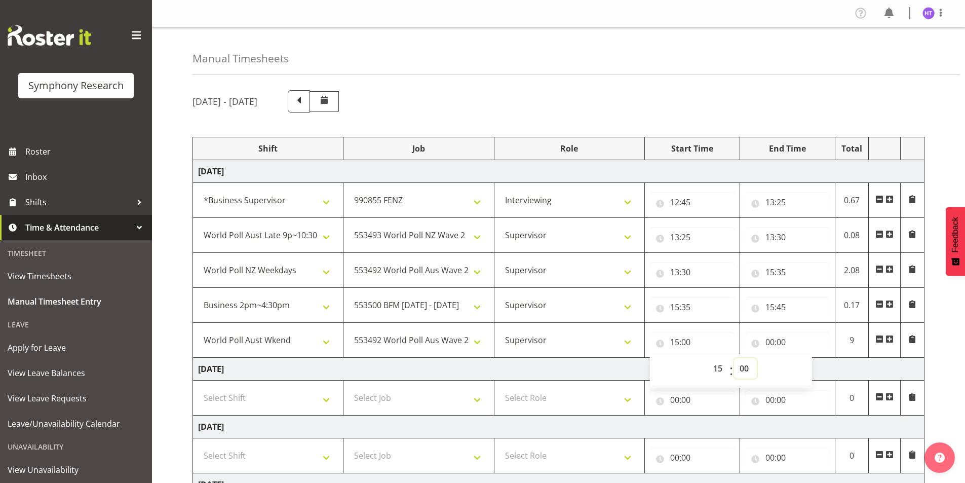
select select "45"
click at [734, 358] on select "00 01 02 03 04 05 06 07 08 09 10 11 12 13 14 15 16 17 18 19 20 21 22 23 24 25 2…" at bounding box center [745, 368] width 23 height 20
type input "15:45"
click at [771, 341] on input "00:00" at bounding box center [787, 342] width 85 height 20
click at [801, 364] on div "00 01 02 03 04 05 06 07 08 09 10 11 12 13 14 15 16 17 18 19 20 21 22 23" at bounding box center [812, 370] width 23 height 25
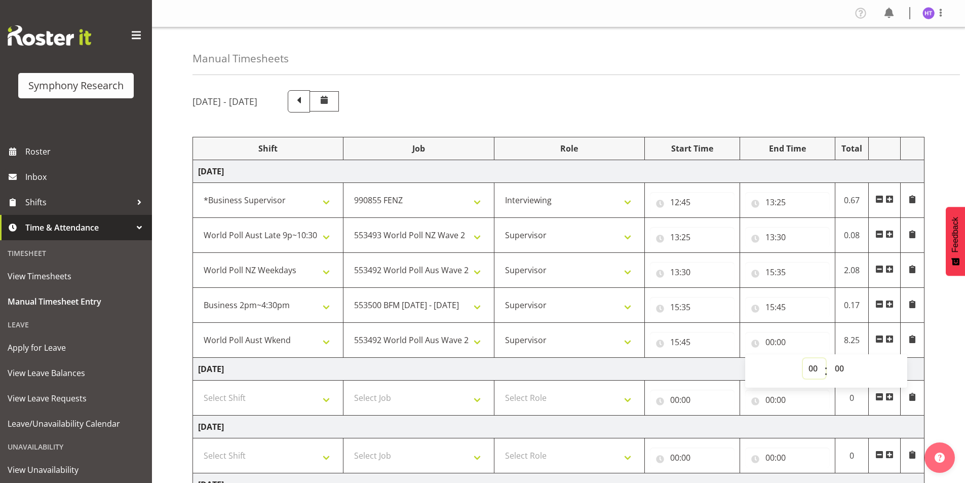
click at [814, 369] on select "00 01 02 03 04 05 06 07 08 09 10 11 12 13 14 15 16 17 18 19 20 21 22 23" at bounding box center [814, 368] width 23 height 20
select select "15"
click at [803, 358] on select "00 01 02 03 04 05 06 07 08 09 10 11 12 13 14 15 16 17 18 19 20 21 22 23" at bounding box center [814, 368] width 23 height 20
type input "15:00"
click at [843, 368] on select "00 01 02 03 04 05 06 07 08 09 10 11 12 13 14 15 16 17 18 19 20 21 22 23 24 25 2…" at bounding box center [840, 368] width 23 height 20
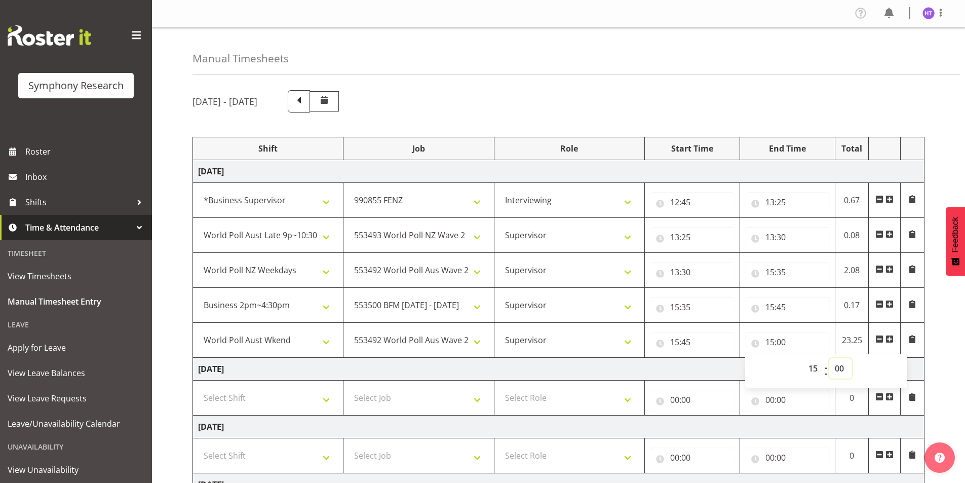
select select "55"
click at [829, 358] on select "00 01 02 03 04 05 06 07 08 09 10 11 12 13 14 15 16 17 18 19 20 21 22 23 24 25 2…" at bounding box center [840, 368] width 23 height 20
type input "15:55"
click at [890, 338] on span at bounding box center [889, 339] width 8 height 8
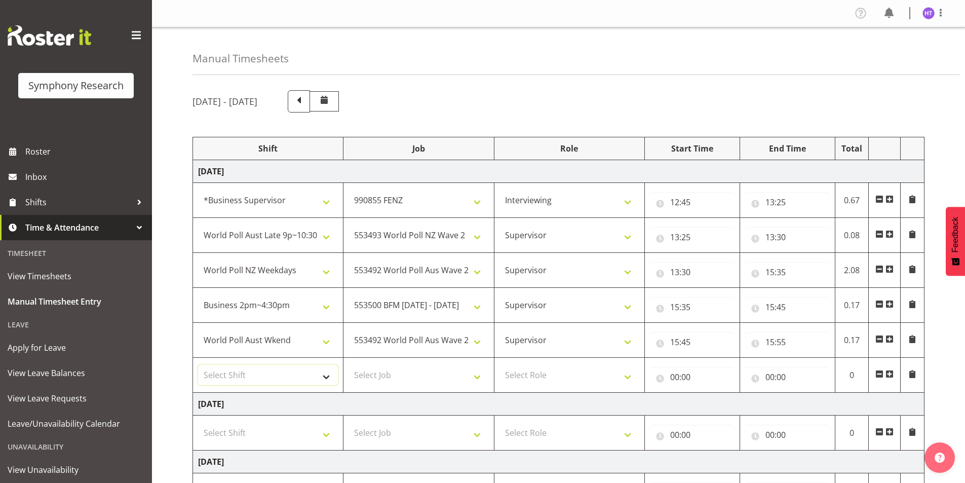
click at [228, 381] on select "Select Shift !!Weekend Residential (Roster IT Shift Label) *Business 9/10am ~ 4…" at bounding box center [268, 375] width 140 height 20
click at [236, 369] on select "Select Shift !!Weekend Residential (Roster IT Shift Label) *Business 9/10am ~ 4…" at bounding box center [268, 375] width 140 height 20
select select "41604"
click at [198, 365] on select "Select Shift !!Weekend Residential (Roster IT Shift Label) *Business 9/10am ~ 4…" at bounding box center [268, 375] width 140 height 20
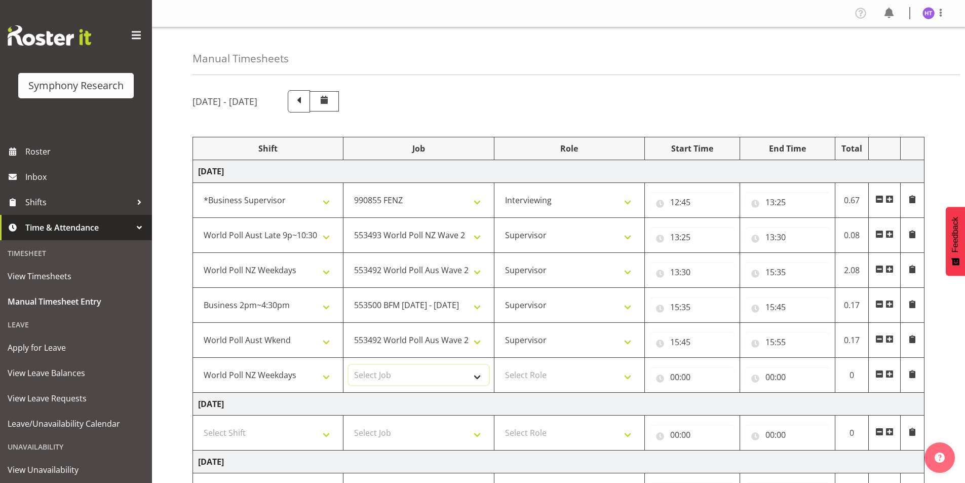
click at [406, 376] on select "Select Job 550060 IF Admin 553492 World Poll Aus Wave 2 Main 2025 553493 World …" at bounding box center [418, 375] width 140 height 20
select select "10527"
click at [348, 365] on select "Select Job 550060 IF Admin 553492 World Poll Aus Wave 2 Main 2025 553493 World …" at bounding box center [418, 375] width 140 height 20
click at [556, 375] on select "Select Role Interviewing Briefing Supervisor" at bounding box center [569, 375] width 140 height 20
select select "45"
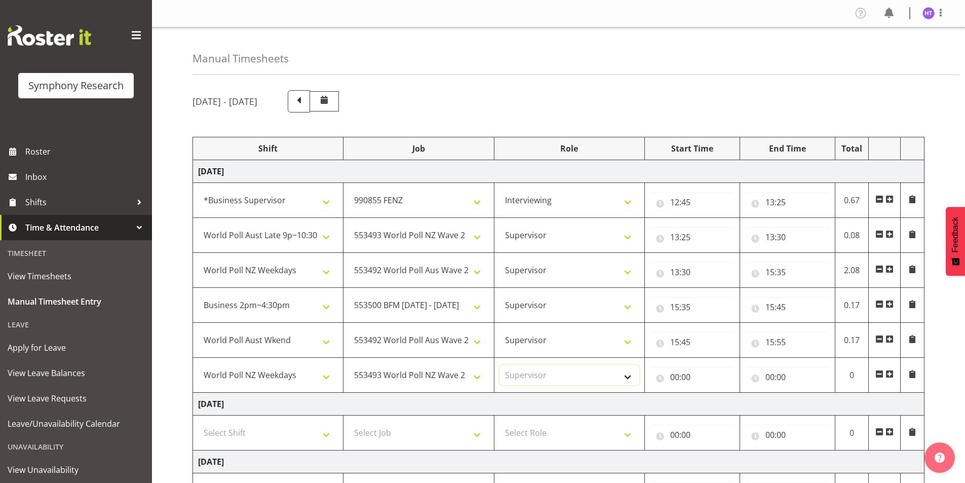
click at [499, 365] on select "Select Role Interviewing Briefing Supervisor" at bounding box center [569, 375] width 140 height 20
click at [679, 378] on input "00:00" at bounding box center [692, 377] width 85 height 20
click at [720, 404] on select "00 01 02 03 04 05 06 07 08 09 10 11 12 13 14 15 16 17 18 19 20 21 22 23" at bounding box center [718, 403] width 23 height 20
select select "15"
click at [707, 393] on select "00 01 02 03 04 05 06 07 08 09 10 11 12 13 14 15 16 17 18 19 20 21 22 23" at bounding box center [718, 403] width 23 height 20
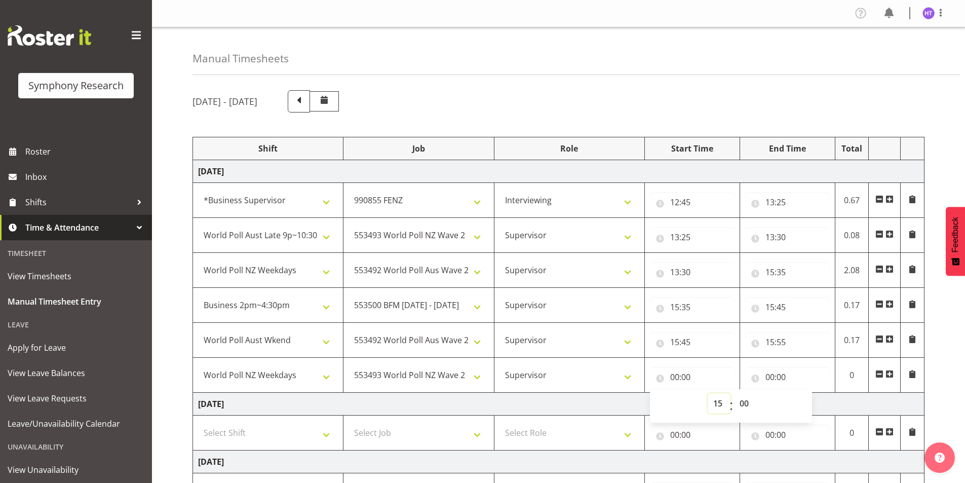
type input "15:00"
click at [749, 400] on select "00 01 02 03 04 05 06 07 08 09 10 11 12 13 14 15 16 17 18 19 20 21 22 23 24 25 2…" at bounding box center [745, 403] width 23 height 20
select select "55"
click at [734, 393] on select "00 01 02 03 04 05 06 07 08 09 10 11 12 13 14 15 16 17 18 19 20 21 22 23 24 25 2…" at bounding box center [745, 403] width 23 height 20
type input "15:55"
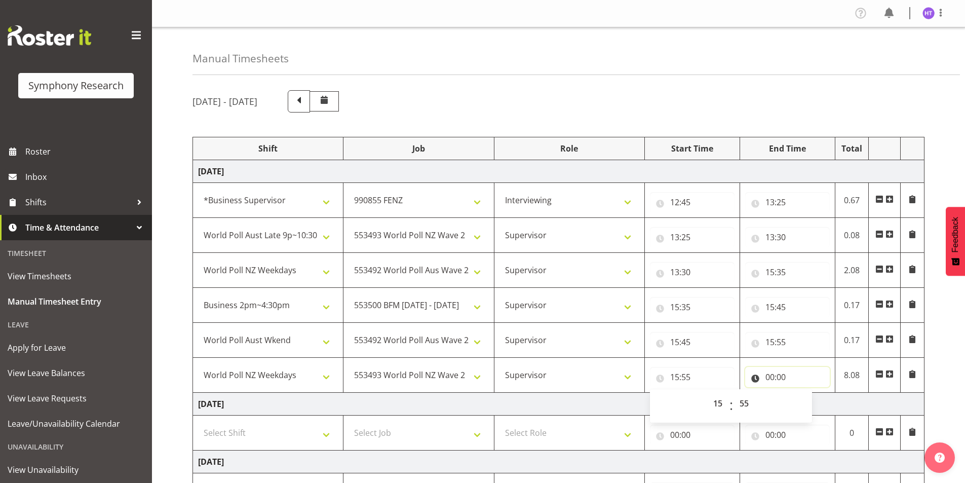
click at [767, 379] on input "00:00" at bounding box center [787, 377] width 85 height 20
click at [811, 407] on select "00 01 02 03 04 05 06 07 08 09 10 11 12 13 14 15 16 17 18 19 20 21 22 23" at bounding box center [814, 403] width 23 height 20
select select "16"
click at [803, 393] on select "00 01 02 03 04 05 06 07 08 09 10 11 12 13 14 15 16 17 18 19 20 21 22 23" at bounding box center [814, 403] width 23 height 20
type input "16:00"
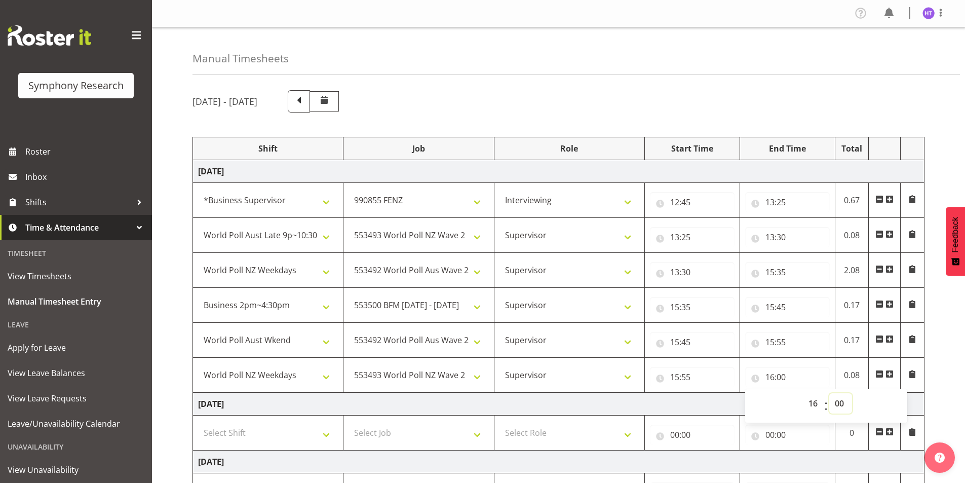
click at [839, 405] on select "00 01 02 03 04 05 06 07 08 09 10 11 12 13 14 15 16 17 18 19 20 21 22 23 24 25 2…" at bounding box center [840, 403] width 23 height 20
select select "25"
click at [829, 393] on select "00 01 02 03 04 05 06 07 08 09 10 11 12 13 14 15 16 17 18 19 20 21 22 23 24 25 2…" at bounding box center [840, 403] width 23 height 20
type input "16:25"
click at [950, 347] on div "August 25th - August 31st 2025 Shift Job Role Start Time End Time Total Monday …" at bounding box center [578, 439] width 772 height 713
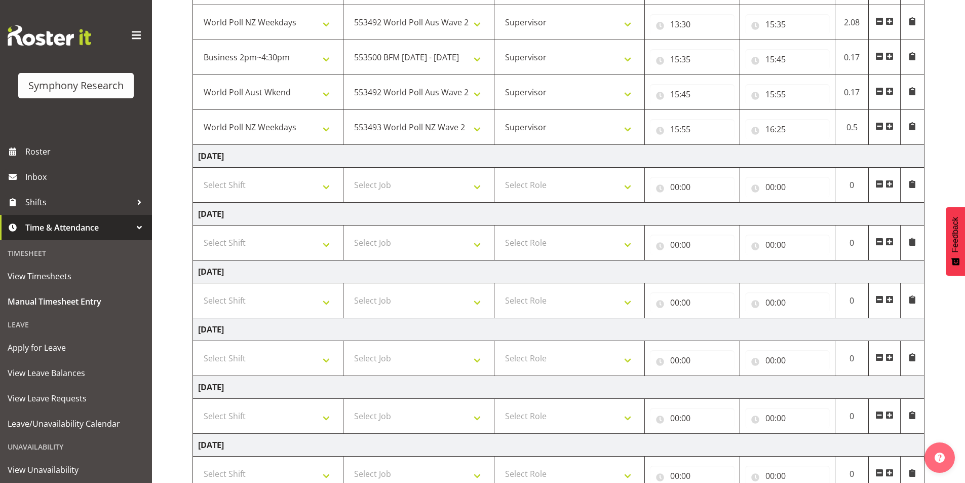
scroll to position [320, 0]
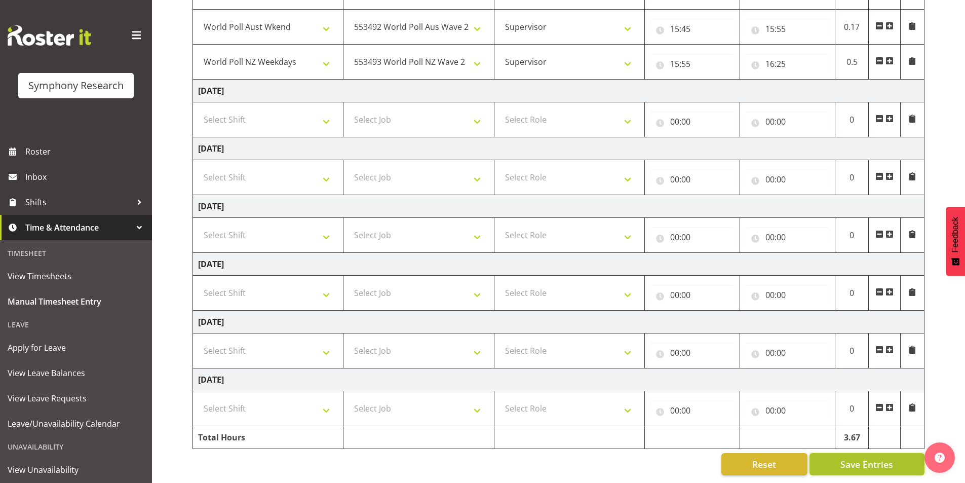
click at [849, 463] on span "Save Entries" at bounding box center [866, 463] width 53 height 13
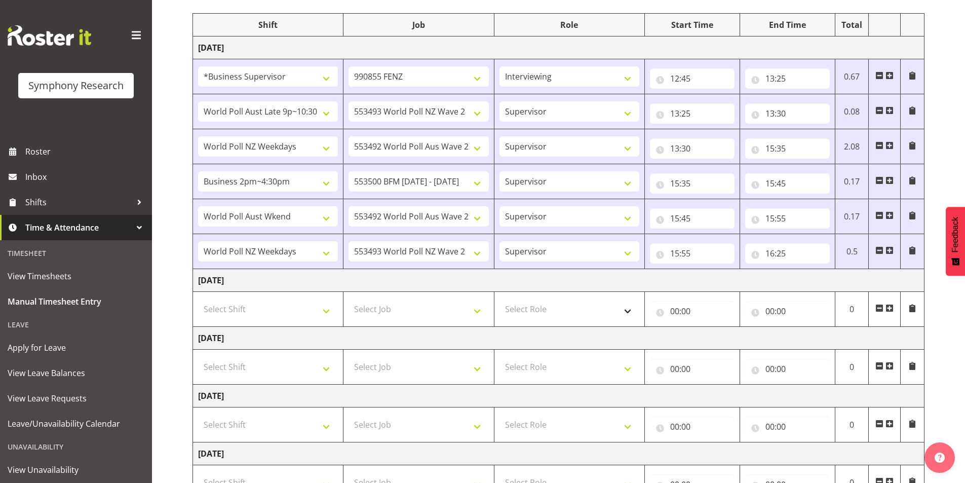
scroll to position [118, 0]
